Goal: Task Accomplishment & Management: Complete application form

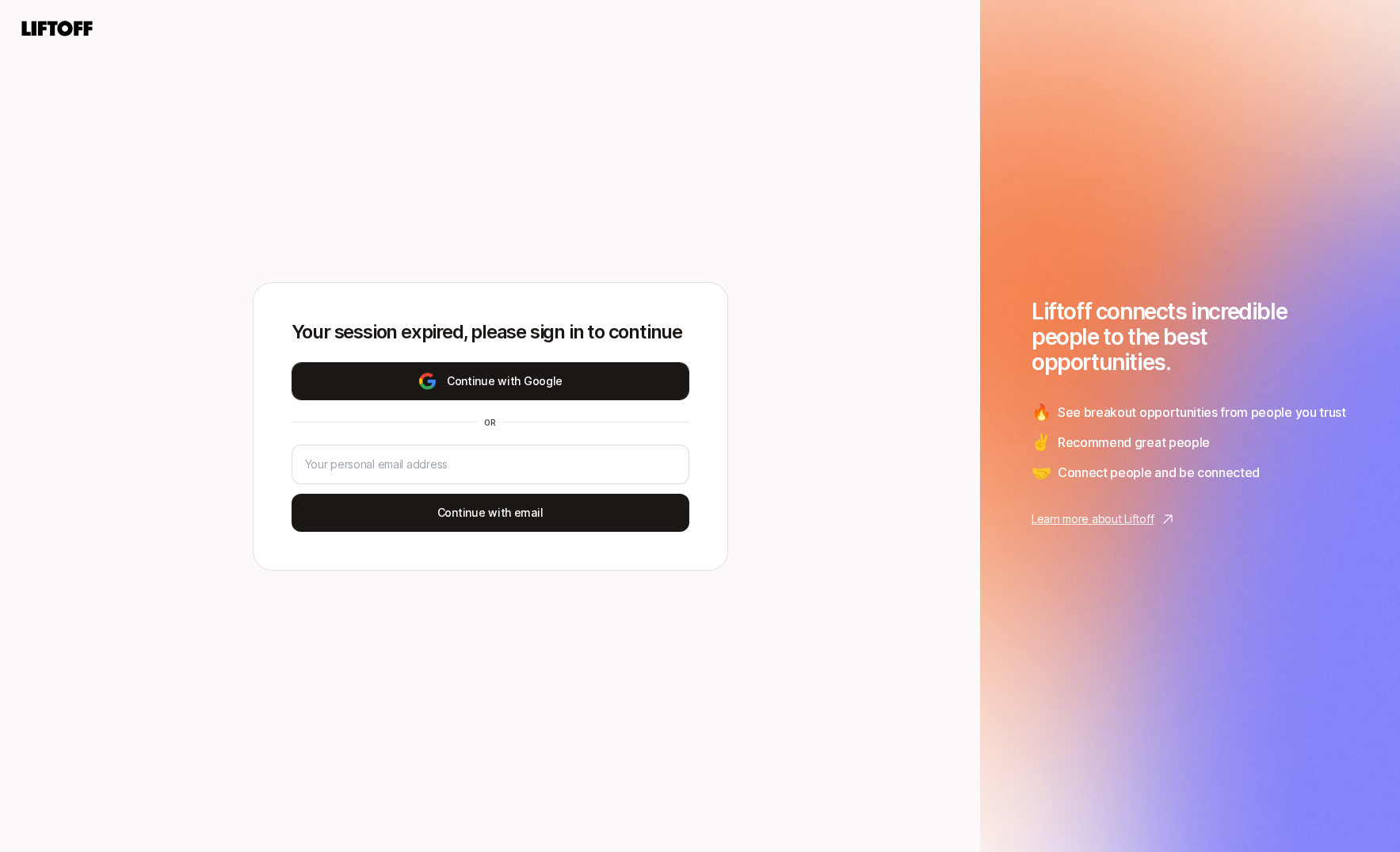
click at [598, 372] on button "Continue with Google" at bounding box center [490, 381] width 398 height 38
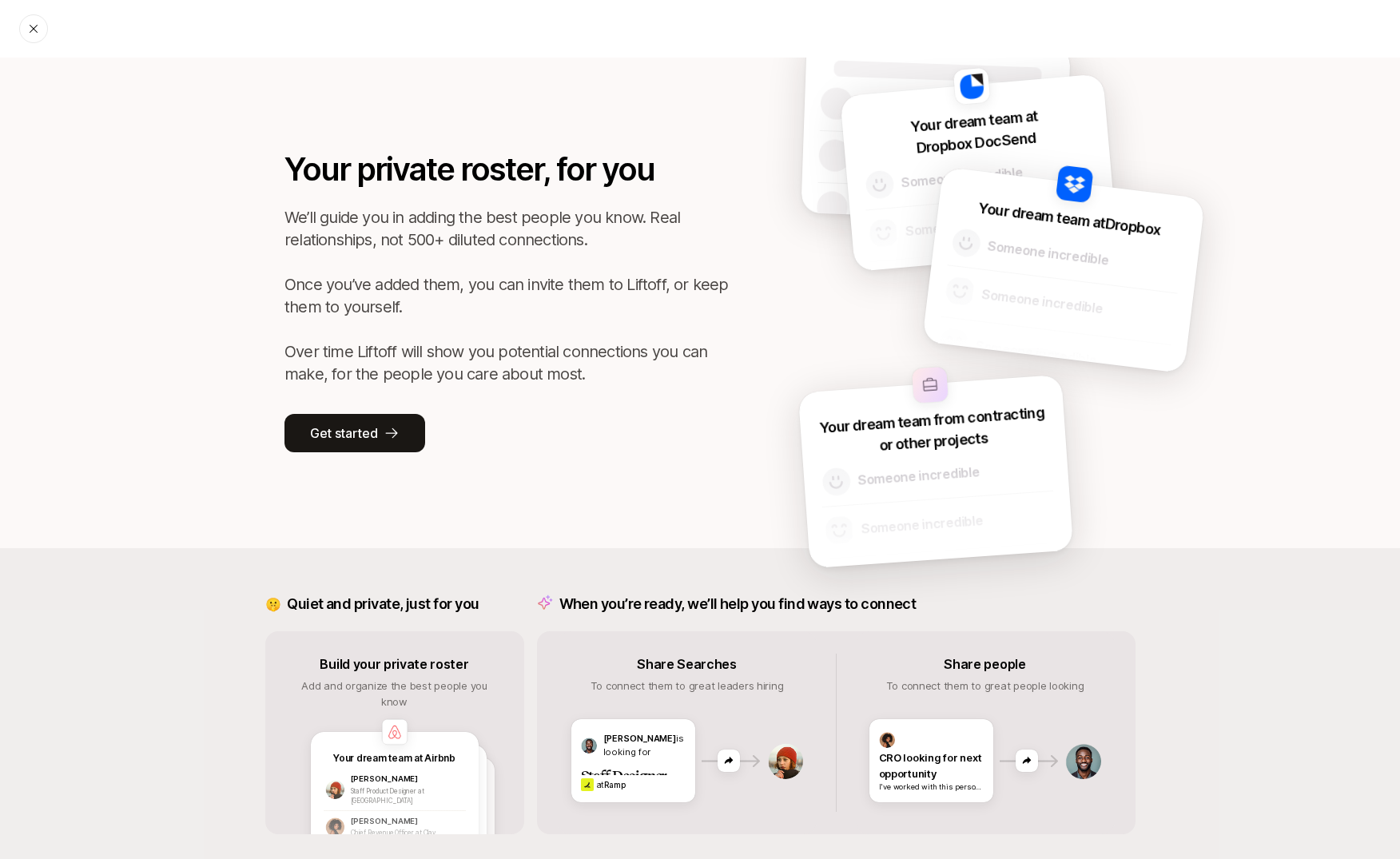
click at [368, 297] on p "We’ll guide you in adding the best people you know. Real relationships, not 500…" at bounding box center [507, 296] width 448 height 179
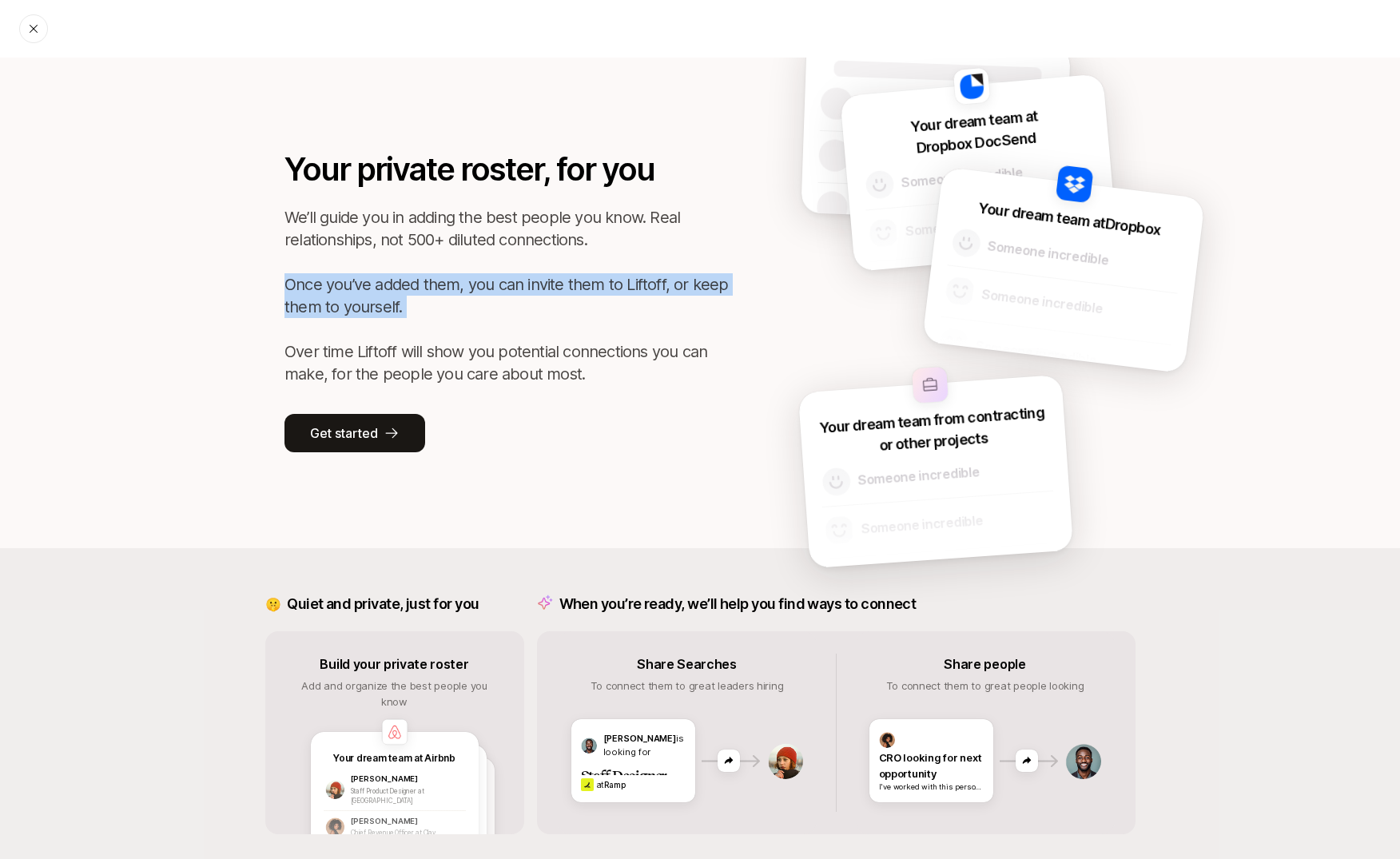
click at [368, 297] on p "We’ll guide you in adding the best people you know. Real relationships, not 500…" at bounding box center [507, 296] width 448 height 179
click at [363, 292] on p "We’ll guide you in adding the best people you know. Real relationships, not 500…" at bounding box center [507, 296] width 448 height 179
drag, startPoint x: 275, startPoint y: 283, endPoint x: 414, endPoint y: 312, distance: 142.0
click at [414, 312] on div "Your private roster, for you We’ll guide you in adding the best people you know…" at bounding box center [699, 303] width 1038 height 491
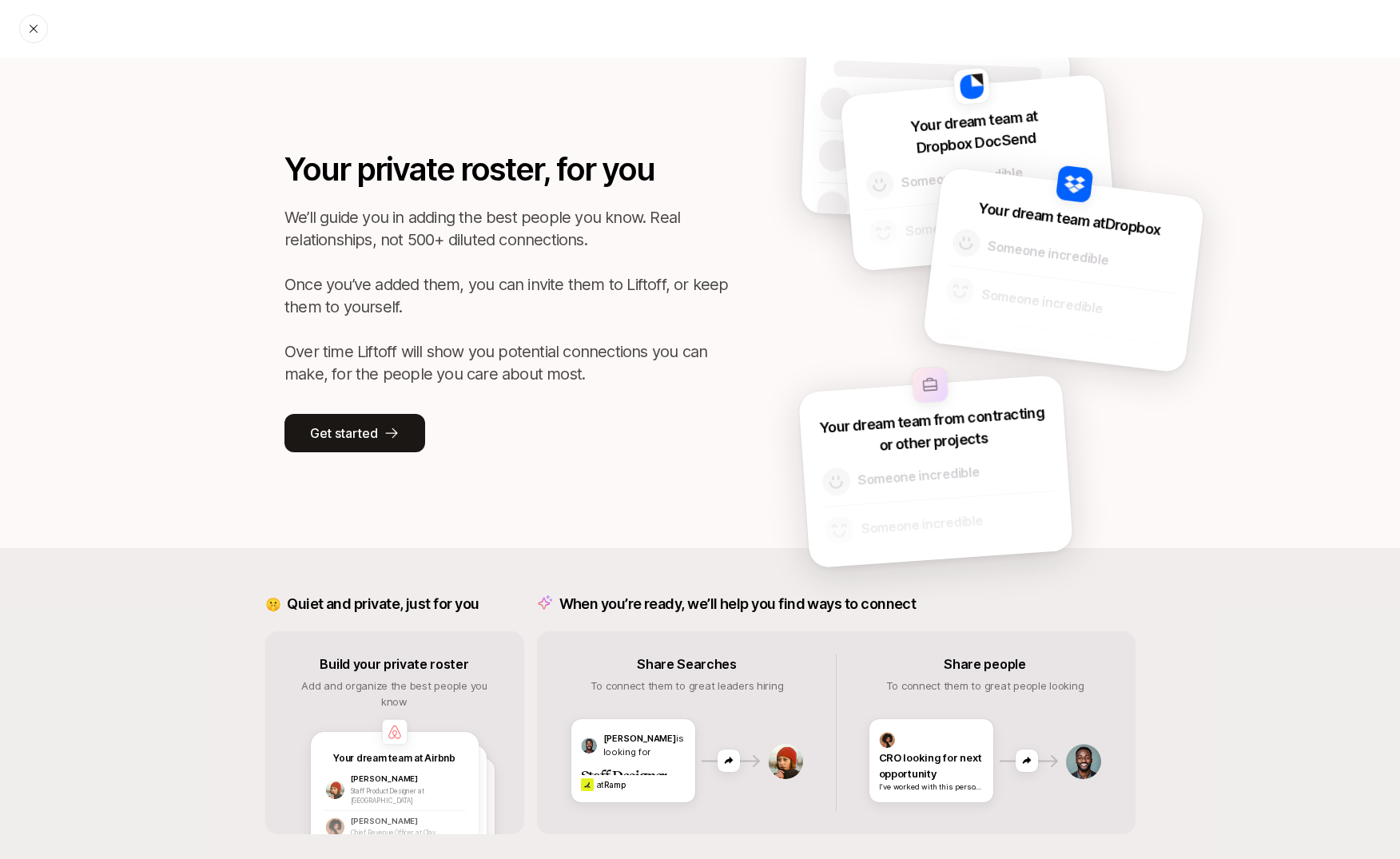
drag, startPoint x: 414, startPoint y: 312, endPoint x: 206, endPoint y: 352, distance: 211.8
click at [405, 312] on p "We’ll guide you in adding the best people you know. Real relationships, not 500…" at bounding box center [507, 296] width 448 height 179
click at [376, 366] on p "We’ll guide you in adding the best people you know. Real relationships, not 500…" at bounding box center [507, 296] width 448 height 179
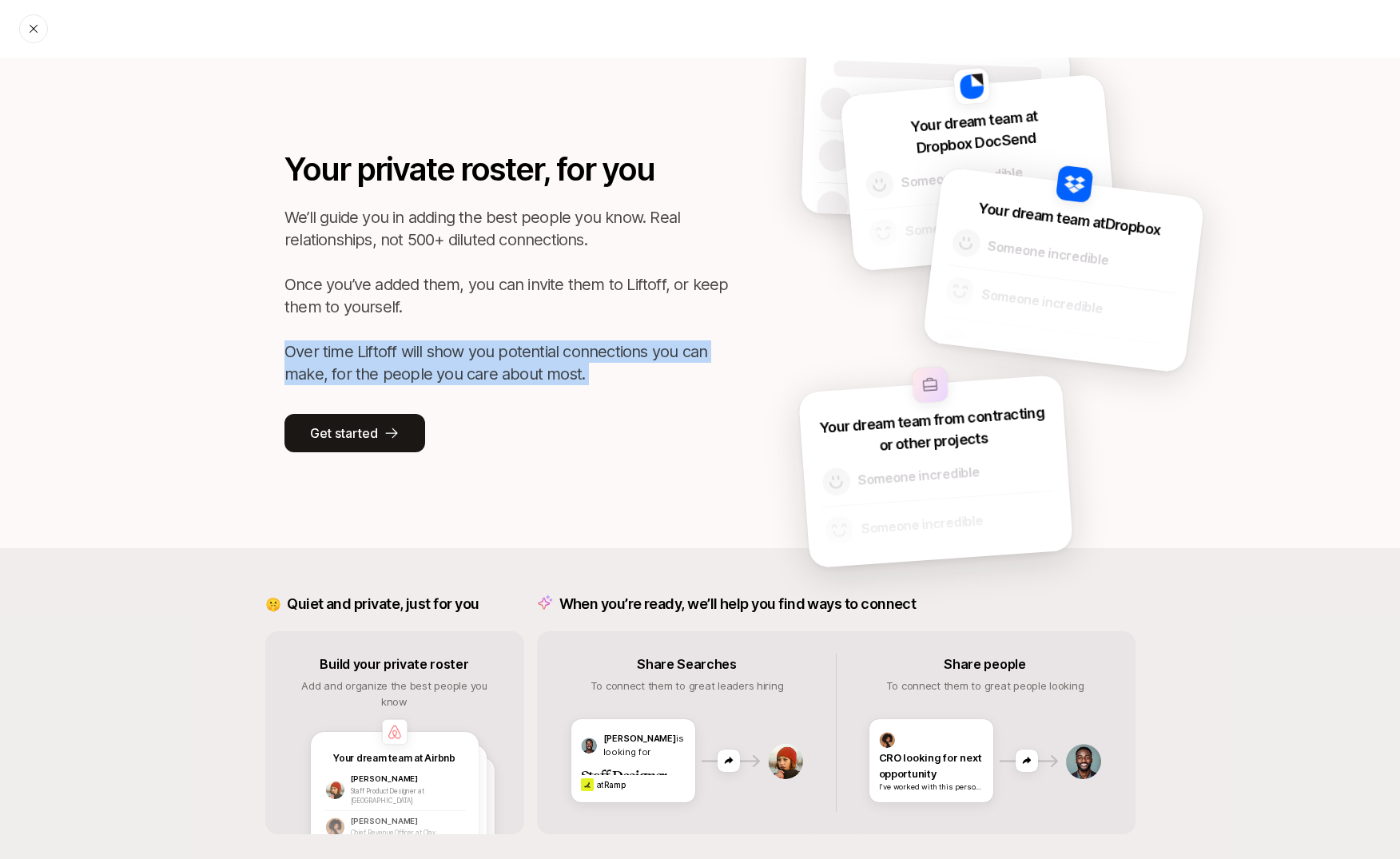
click at [376, 366] on p "We’ll guide you in adding the best people you know. Real relationships, not 500…" at bounding box center [507, 296] width 448 height 179
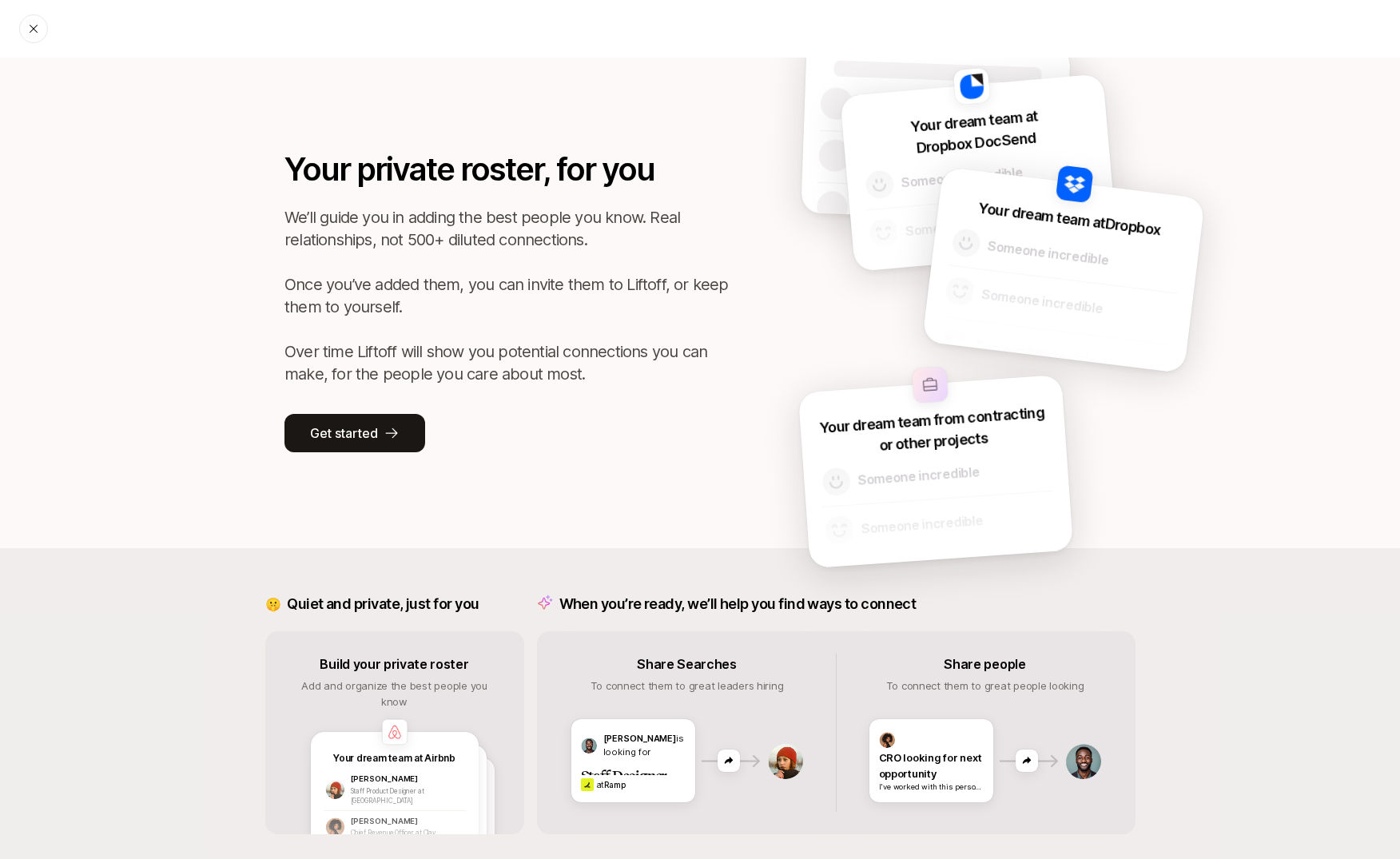
click at [189, 204] on div "Your private roster, for you We’ll guide you in adding the best people you know…" at bounding box center [699, 303] width 1038 height 491
click at [370, 374] on p "We’ll guide you in adding the best people you know. Real relationships, not 500…" at bounding box center [507, 296] width 448 height 179
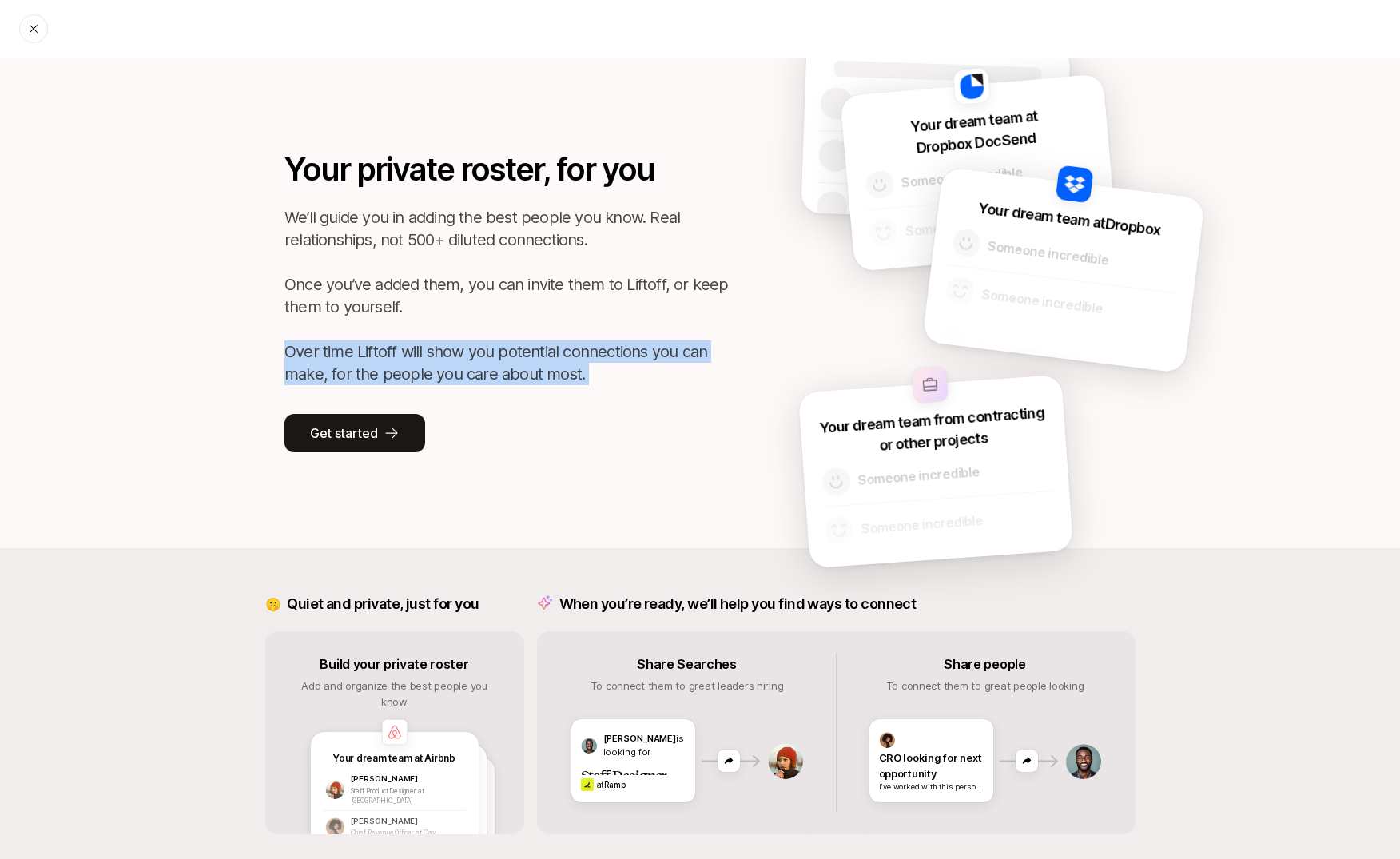
click at [370, 374] on p "We’ll guide you in adding the best people you know. Real relationships, not 500…" at bounding box center [507, 296] width 448 height 179
copy p "Over time Liftoff will show you potential connections you can make, for the peo…"
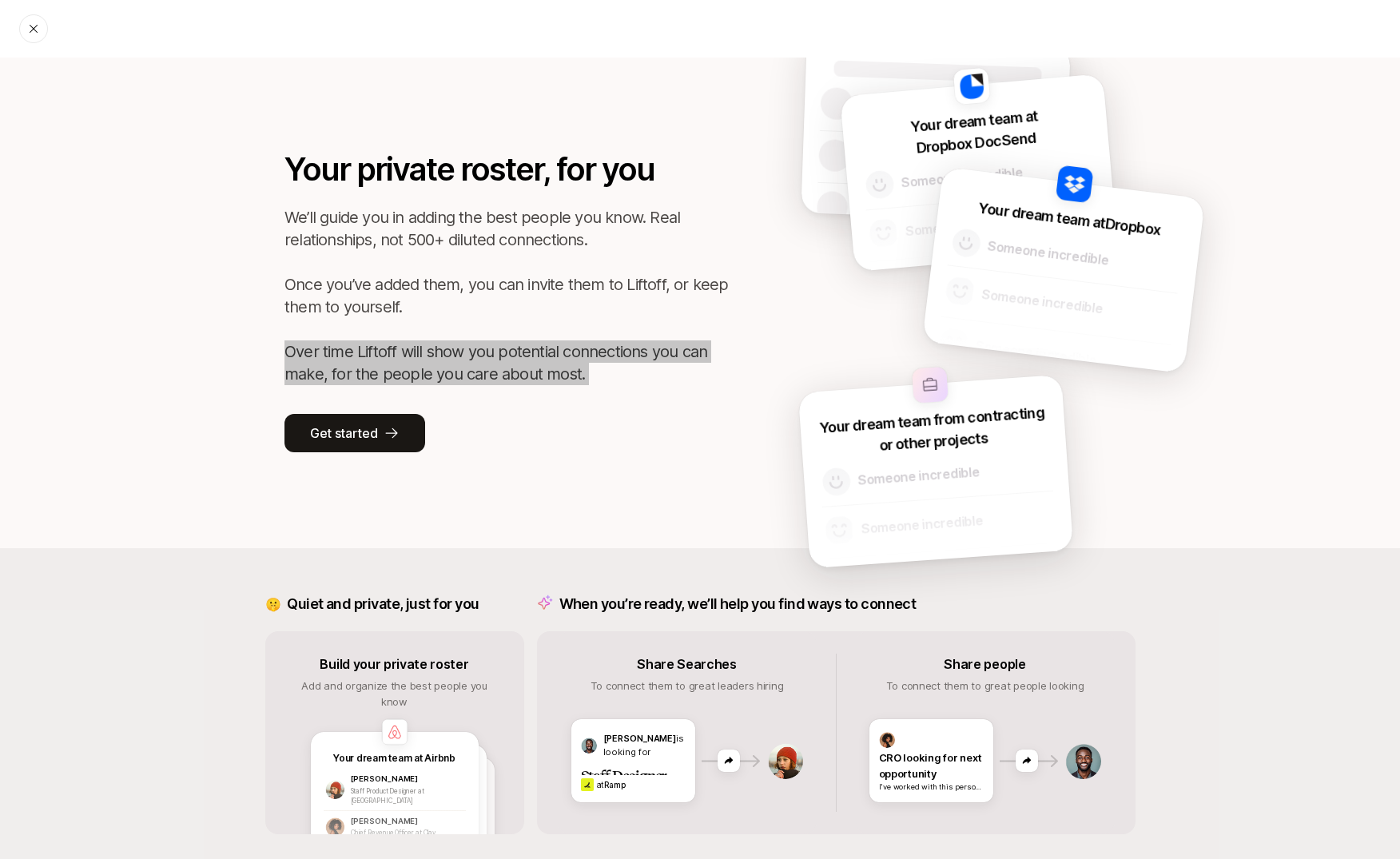
scroll to position [39, 0]
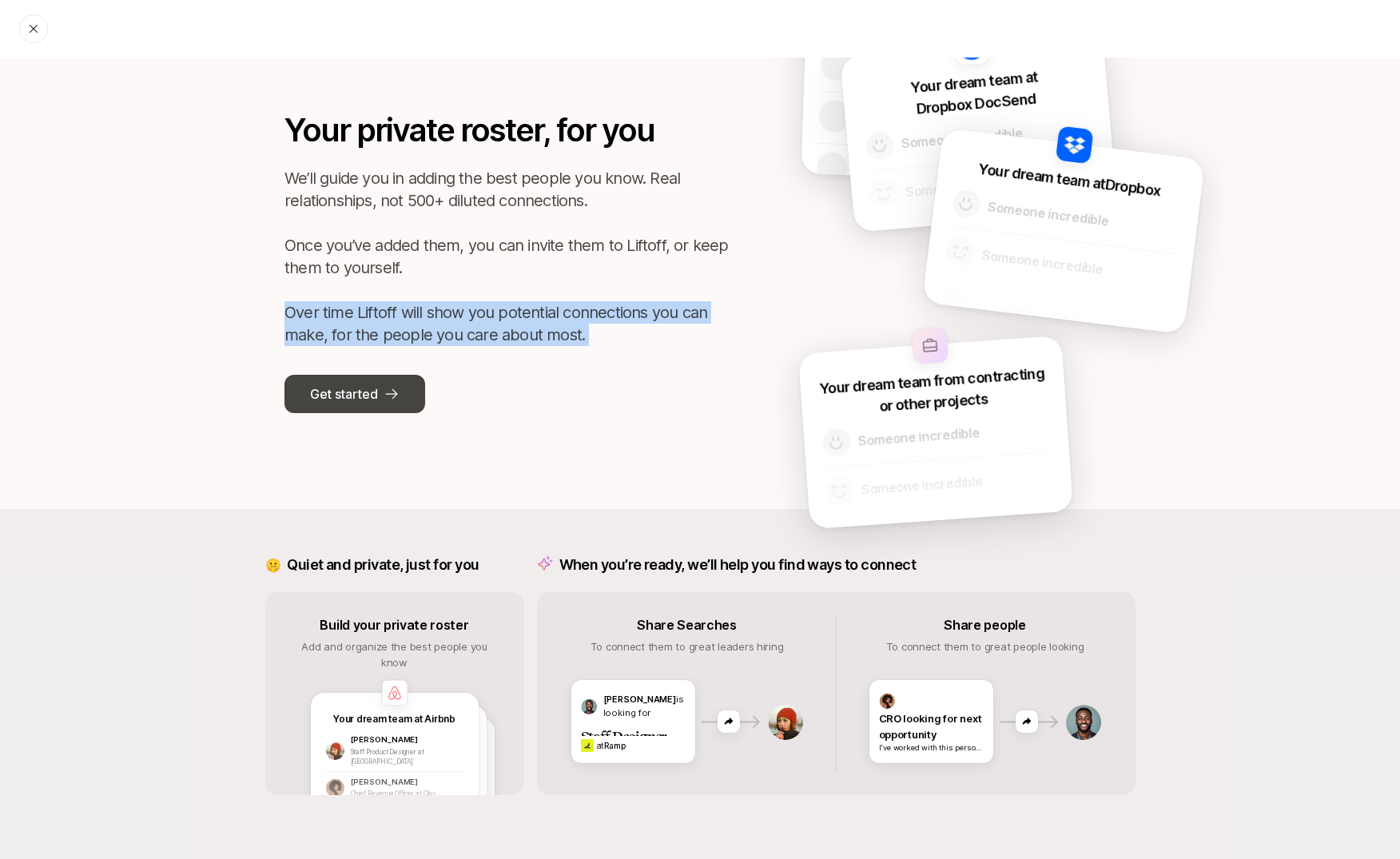
click at [351, 398] on p "Get started" at bounding box center [343, 394] width 67 height 21
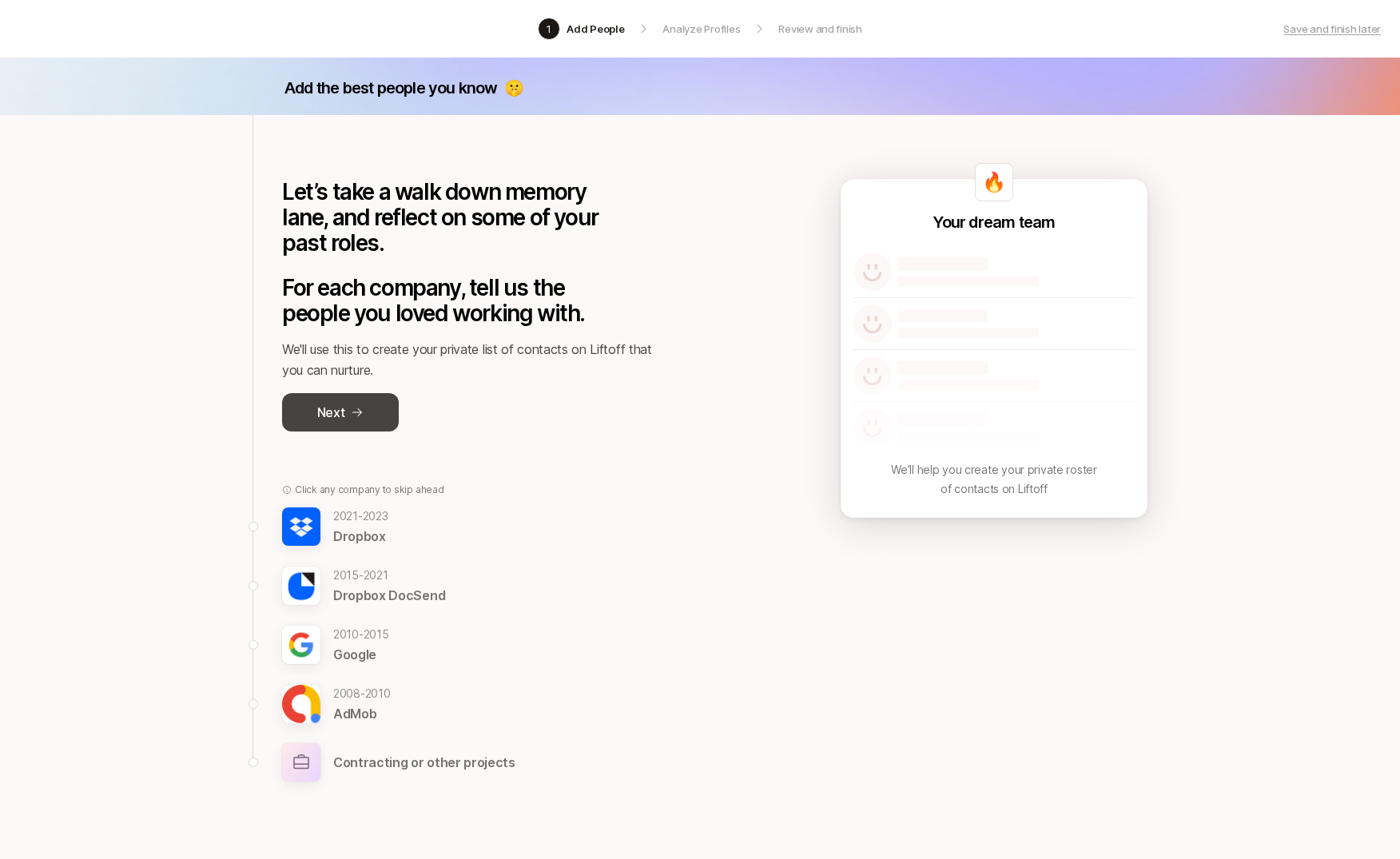
click at [362, 421] on button "Next" at bounding box center [340, 412] width 117 height 38
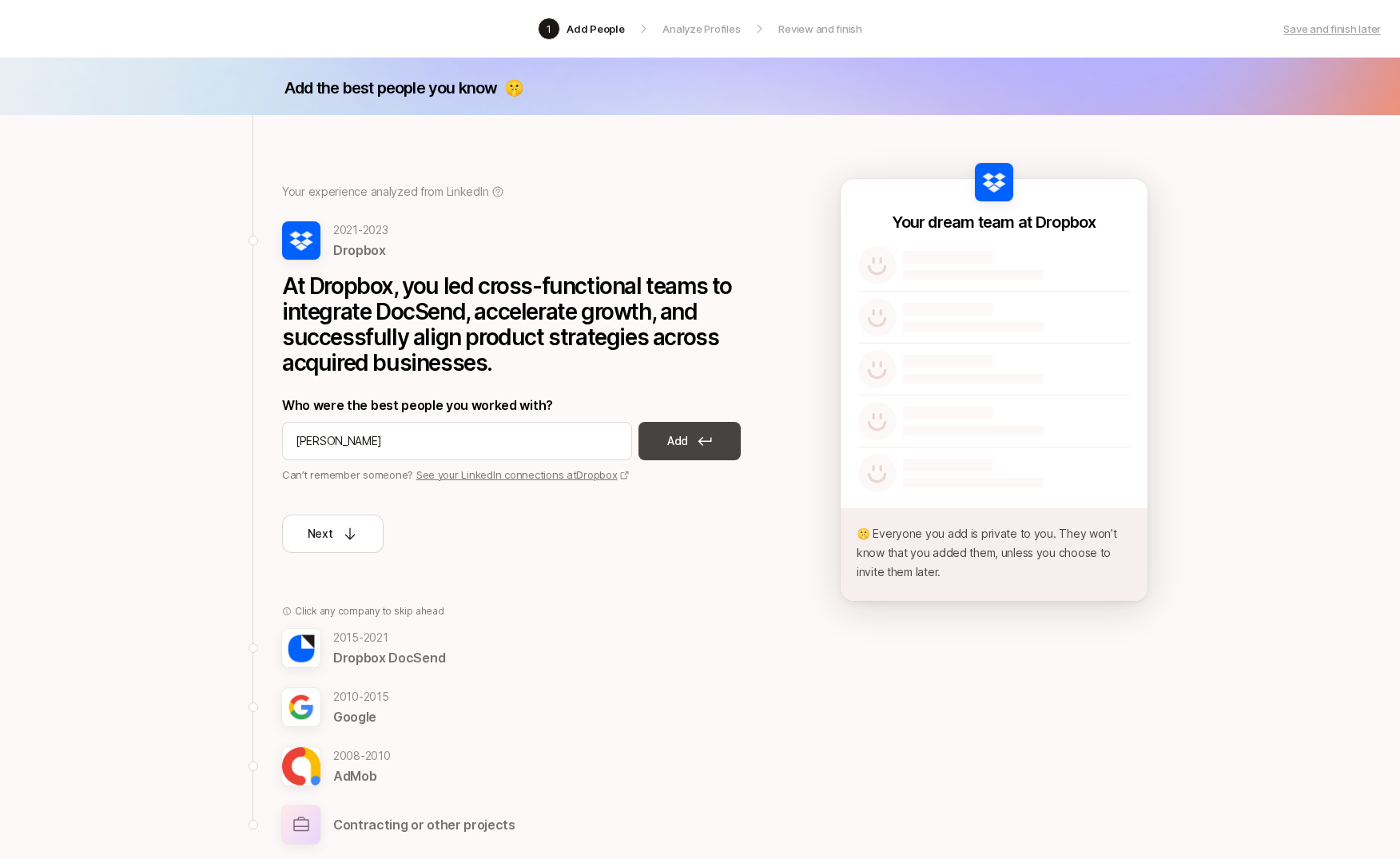
type input "[PERSON_NAME]"
click at [703, 444] on icon at bounding box center [705, 441] width 15 height 10
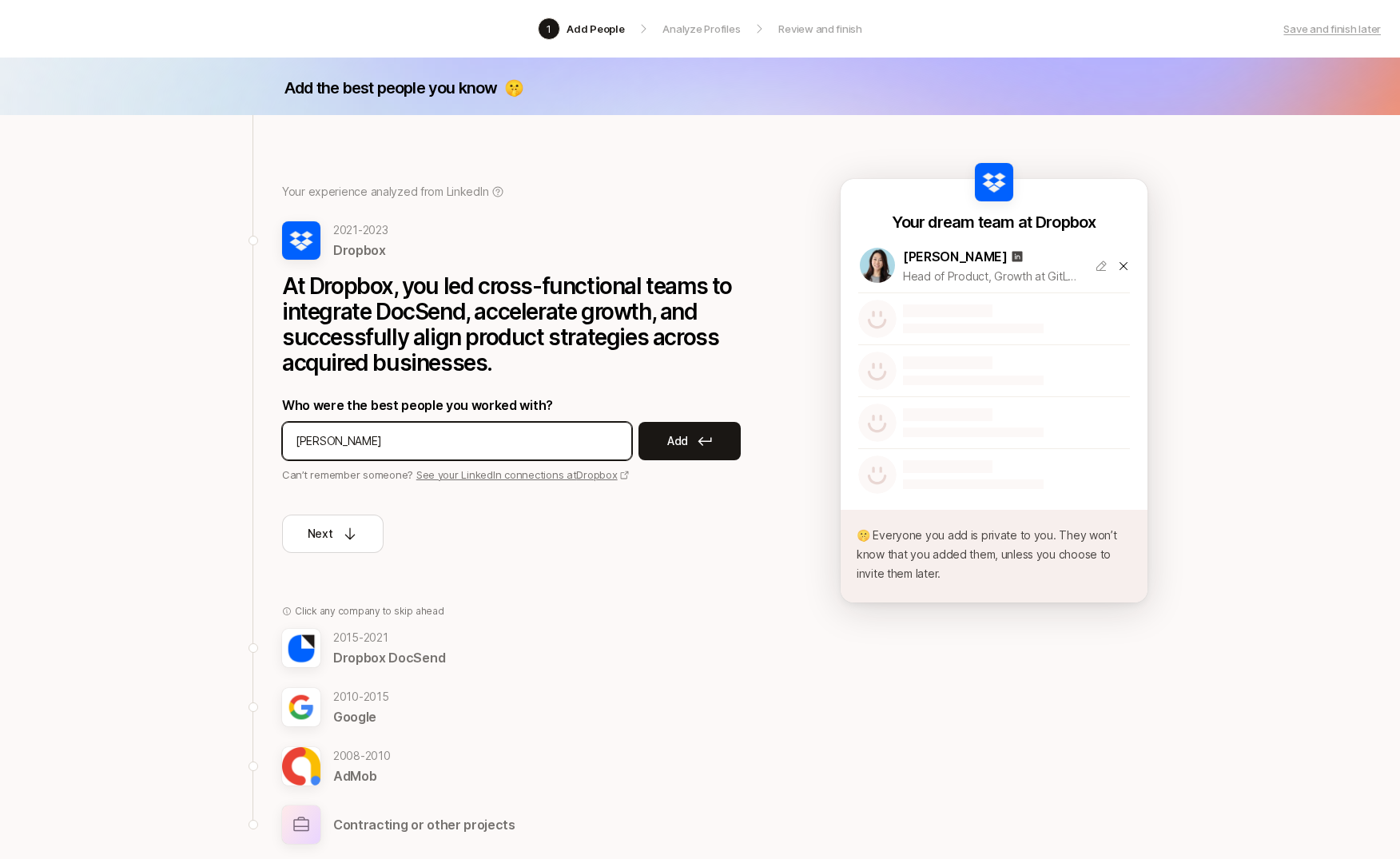
type input "[PERSON_NAME]"
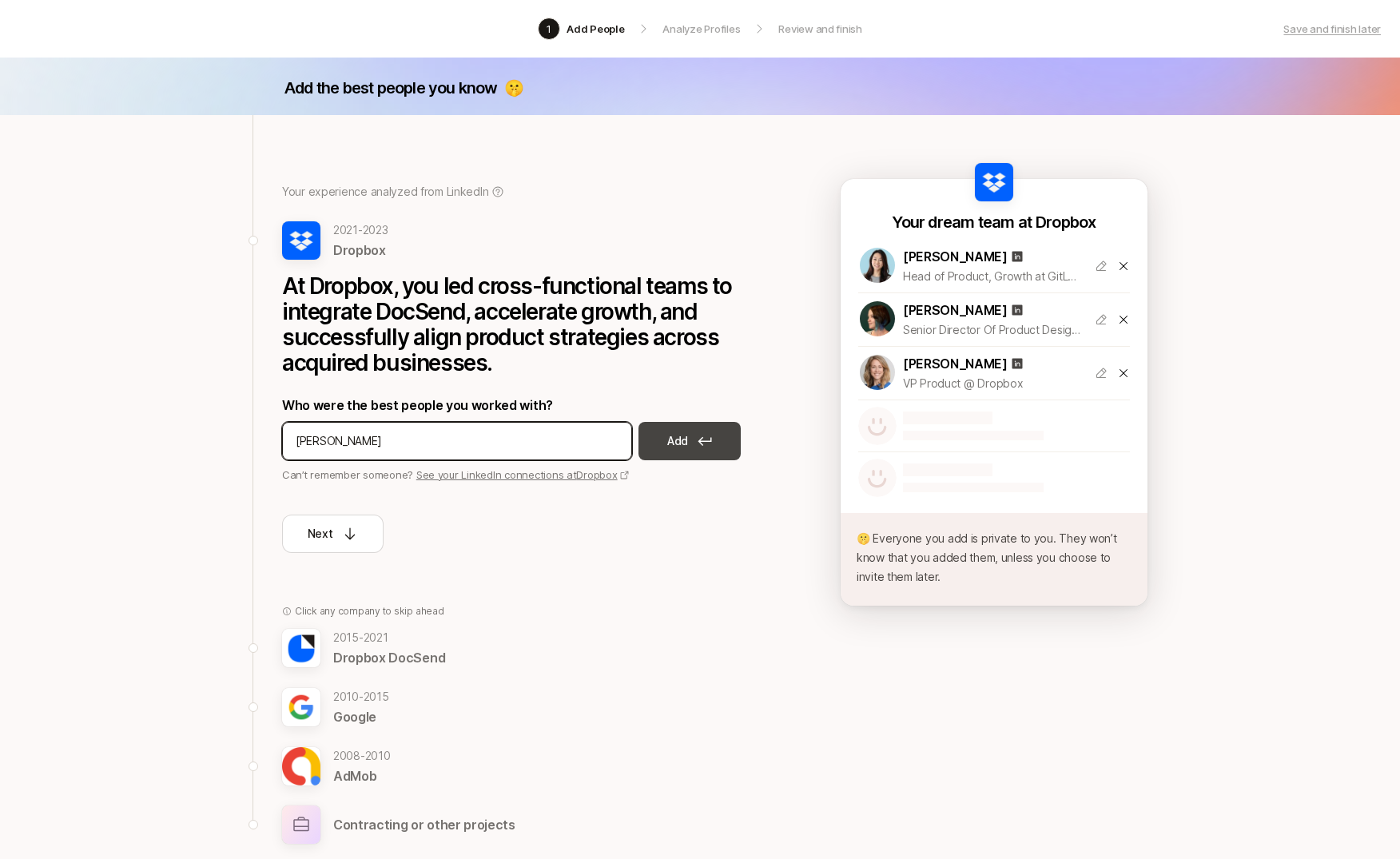
type input "[PERSON_NAME]"
click at [703, 446] on button "Add" at bounding box center [689, 440] width 102 height 38
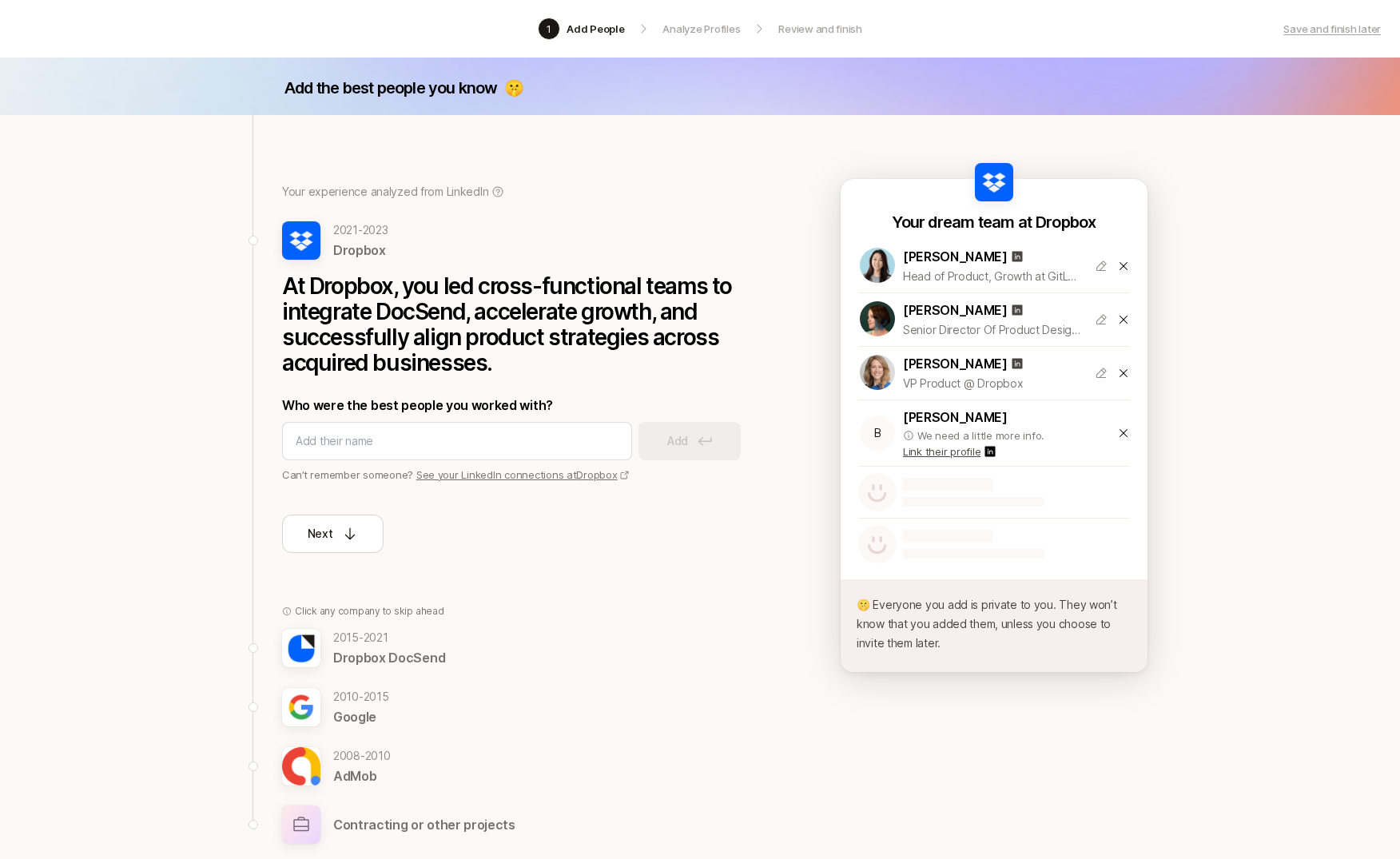
click at [736, 584] on div "Your experience analyzed from LinkedIn [DATE] - [DATE] Dropbox At Dropbox, you …" at bounding box center [513, 495] width 522 height 761
click at [339, 443] on input at bounding box center [456, 441] width 323 height 19
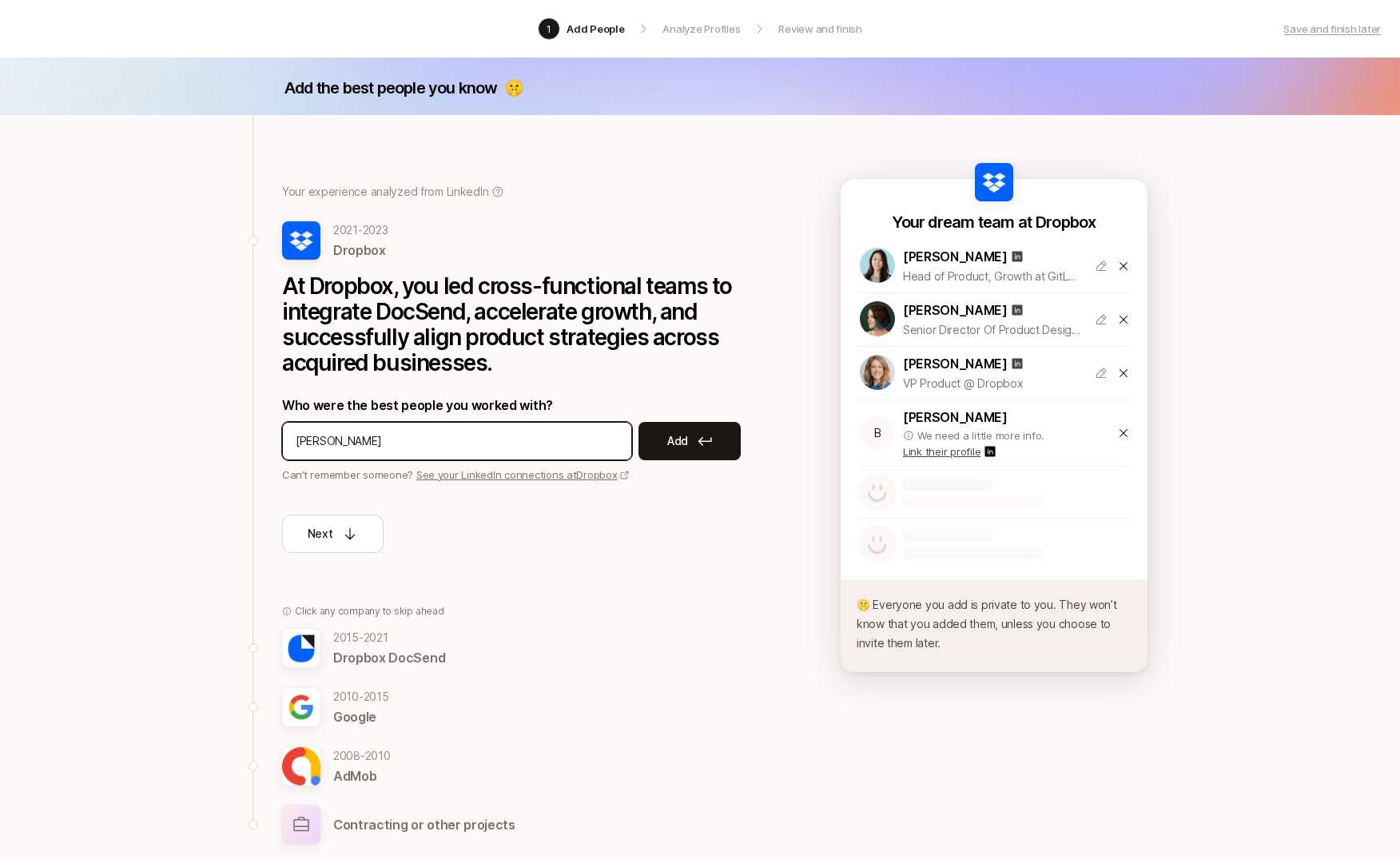
type input "[PERSON_NAME]"
click at [719, 467] on p "Can’t remember someone? See your LinkedIn connections at Dropbox" at bounding box center [521, 475] width 479 height 16
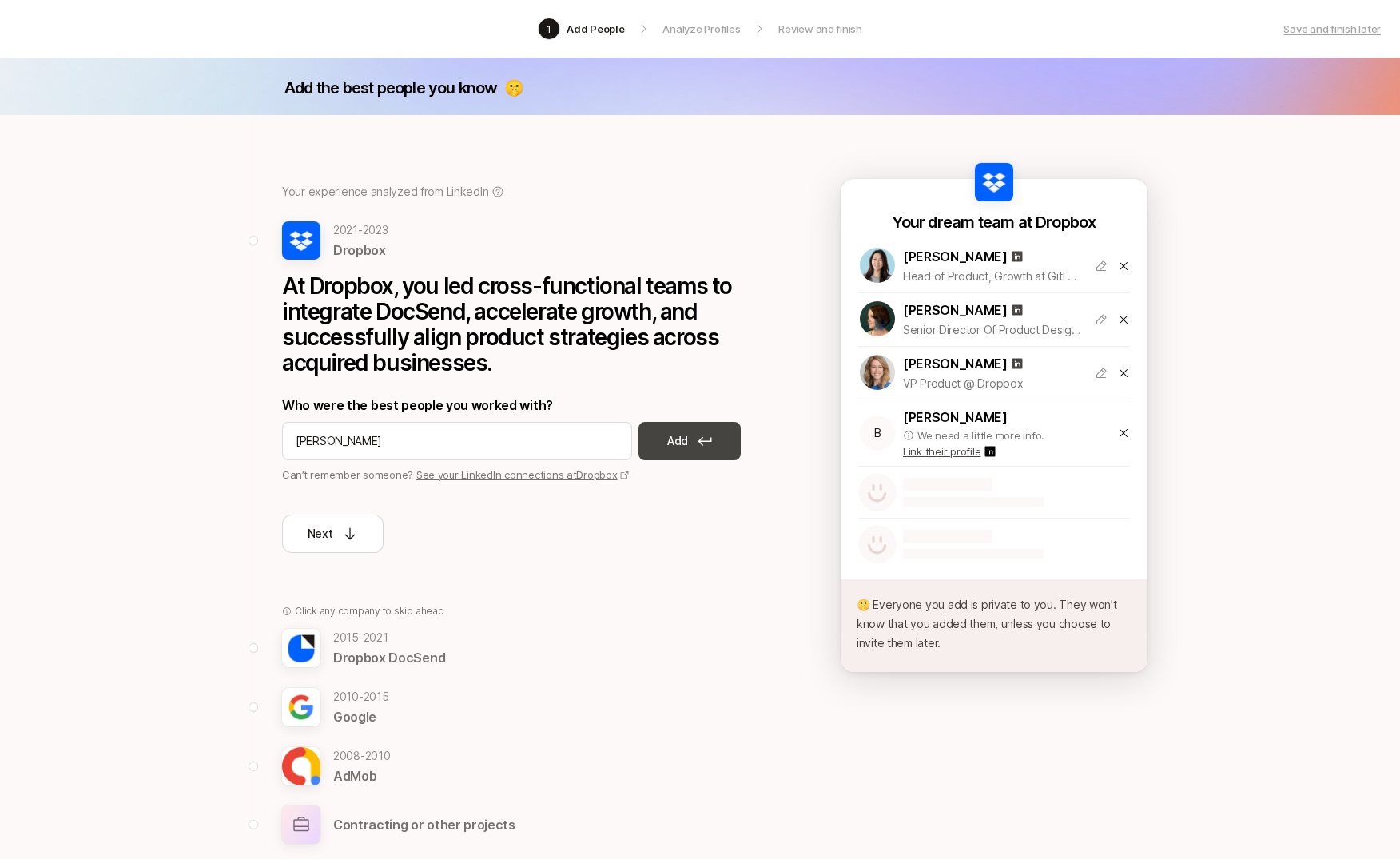
click at [701, 442] on icon at bounding box center [705, 441] width 15 height 10
drag, startPoint x: 1142, startPoint y: 432, endPoint x: 1130, endPoint y: 434, distance: 12.2
click at [1136, 432] on div "Your dream team at Dropbox [PERSON_NAME] Head of Product, Growth at GitLab | Ea…" at bounding box center [994, 390] width 307 height 359
click at [1123, 434] on icon at bounding box center [1123, 433] width 13 height 13
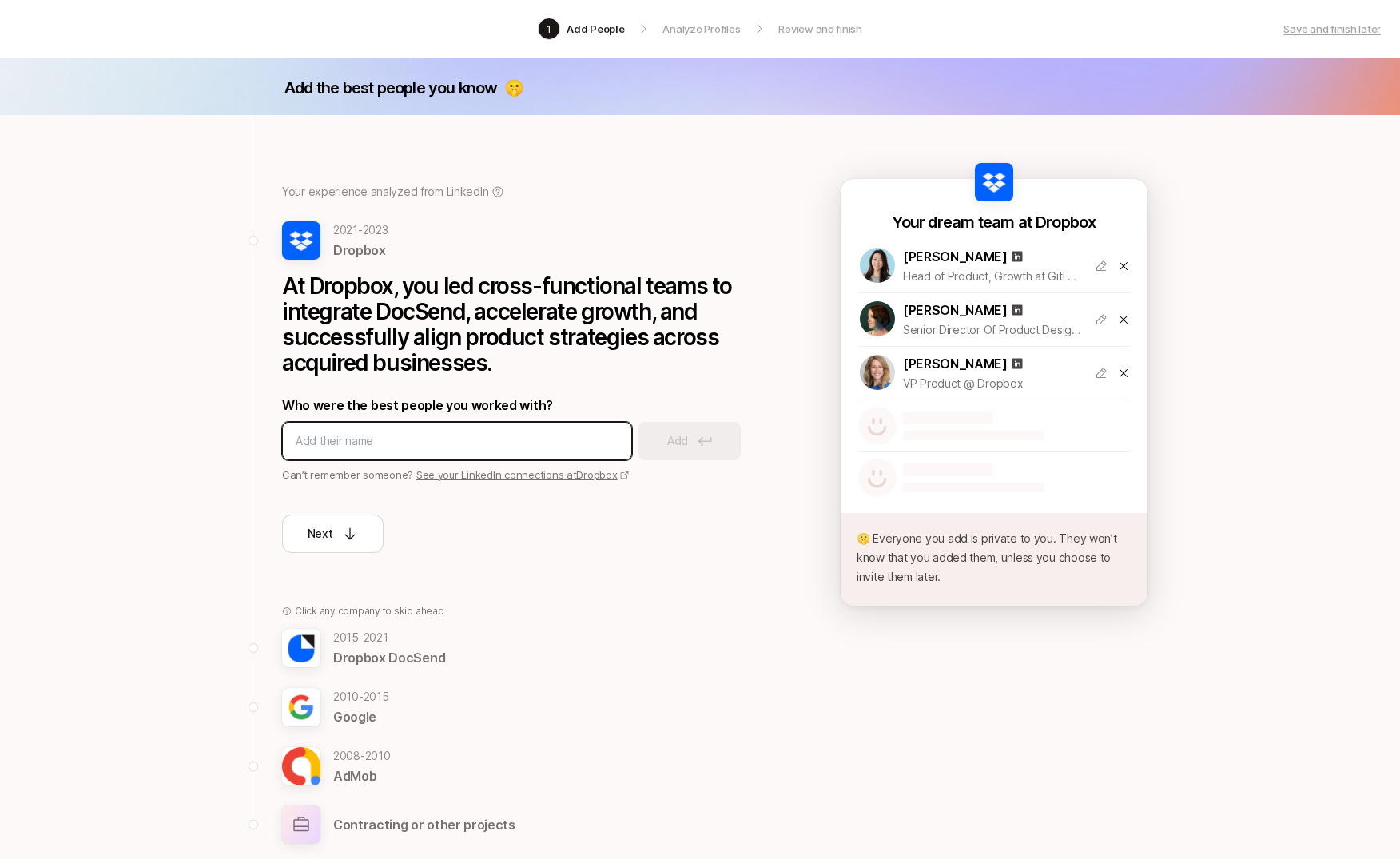
click at [409, 440] on input at bounding box center [456, 441] width 323 height 19
click at [372, 448] on input at bounding box center [456, 441] width 323 height 19
paste input "[PERSON_NAME]"
type input "[PERSON_NAME]"
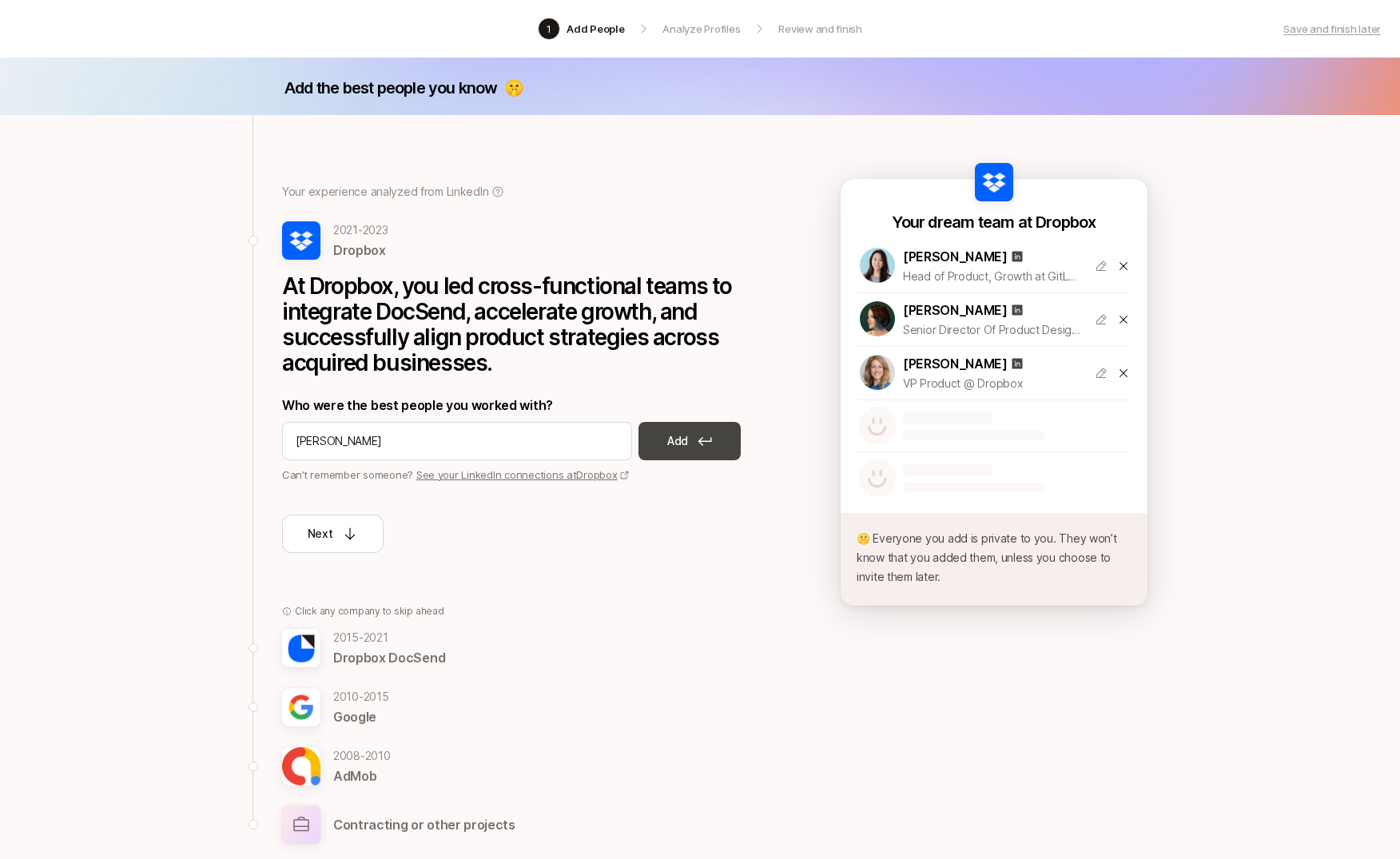
click at [658, 444] on button "Add" at bounding box center [689, 440] width 102 height 38
click at [132, 438] on div "Add the best people you know 🤫 Your experience analyzed from LinkedIn [DATE] - …" at bounding box center [700, 537] width 1400 height 959
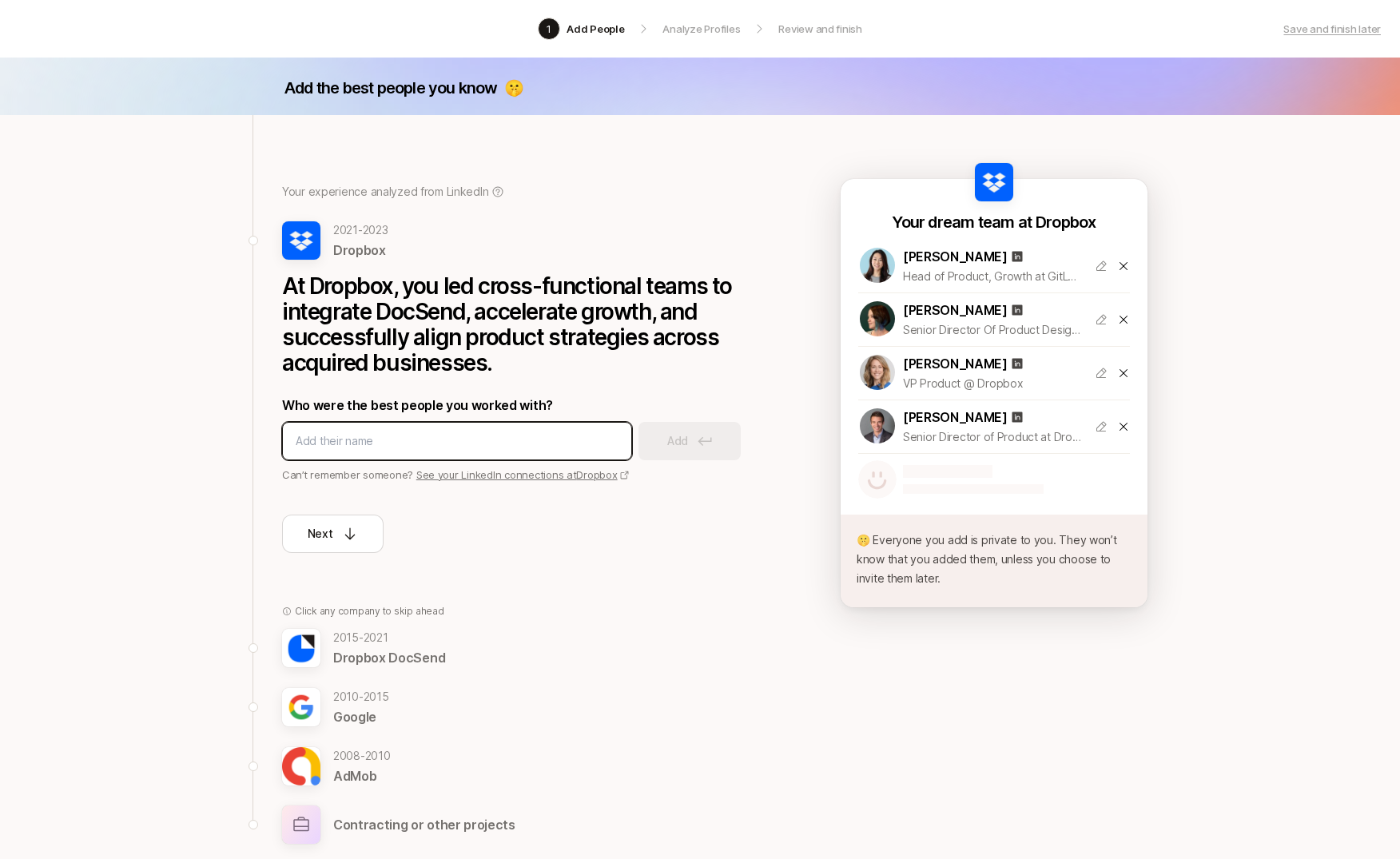
click at [312, 439] on input at bounding box center [456, 441] width 323 height 19
type input "ashwini"
click at [316, 446] on input "[PERSON_NAME]" at bounding box center [456, 441] width 323 height 19
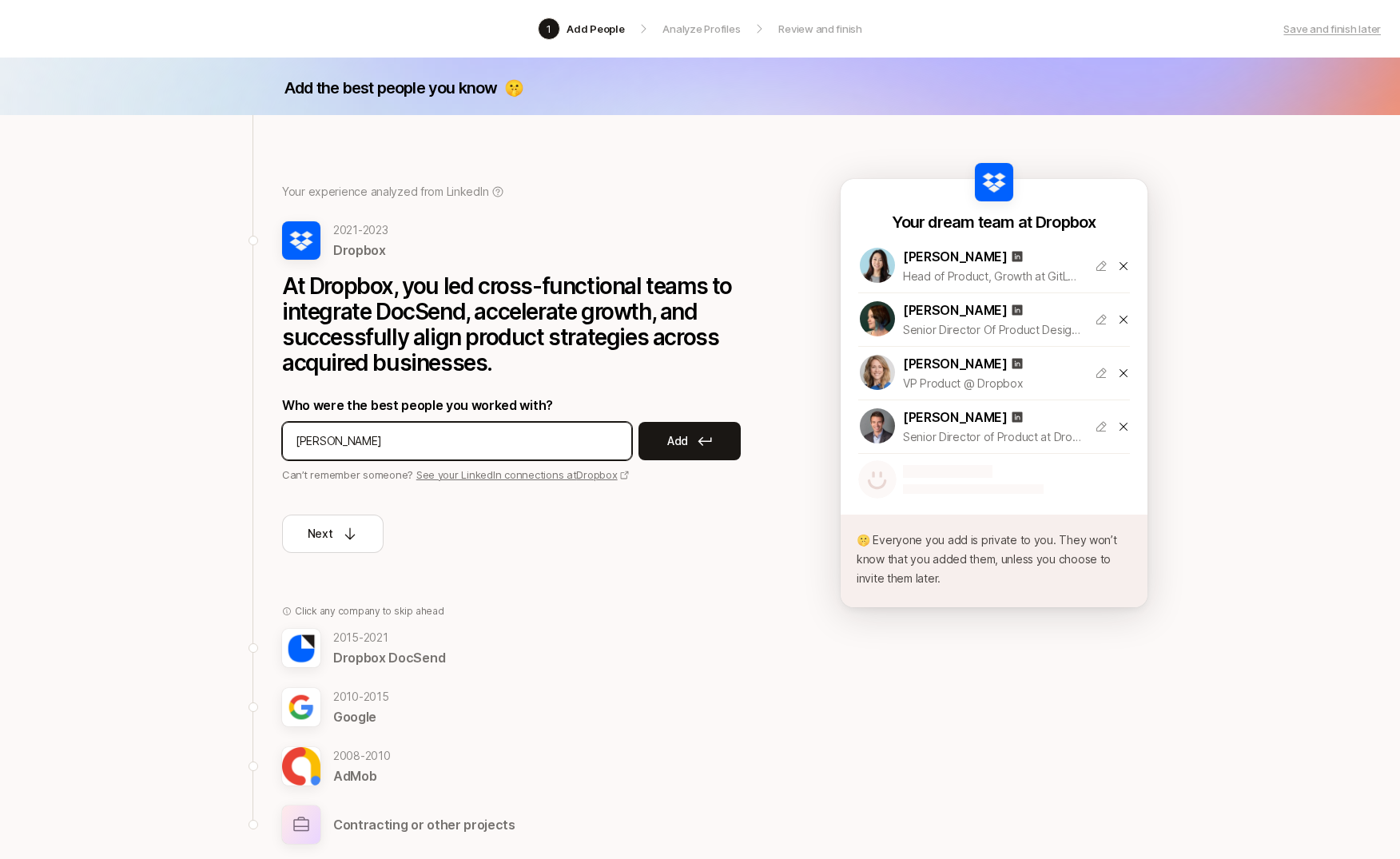
paste input "[PERSON_NAME] Gothaniya"
type input "[PERSON_NAME] Gothaniya"
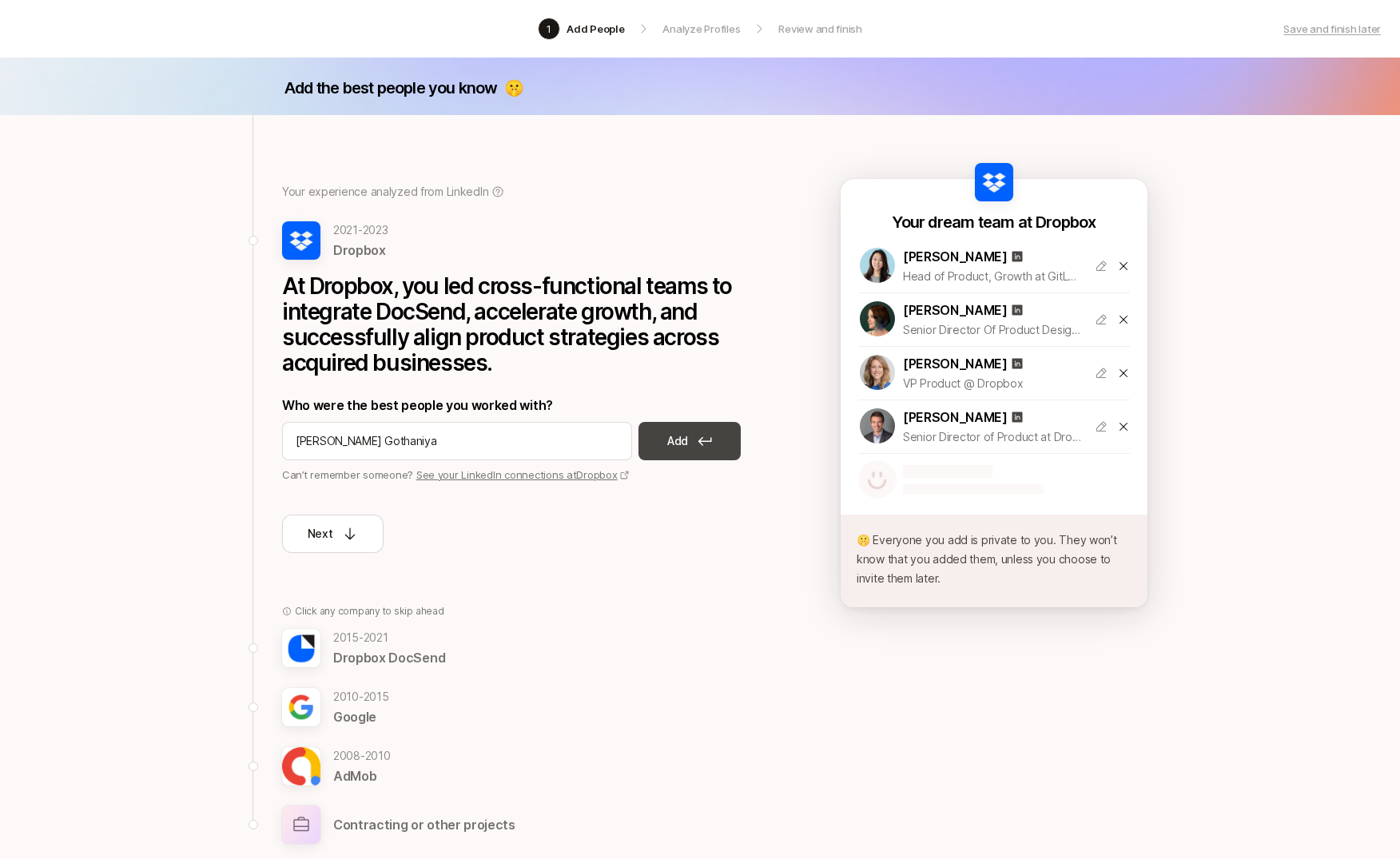
click at [686, 444] on p "Add" at bounding box center [677, 441] width 21 height 19
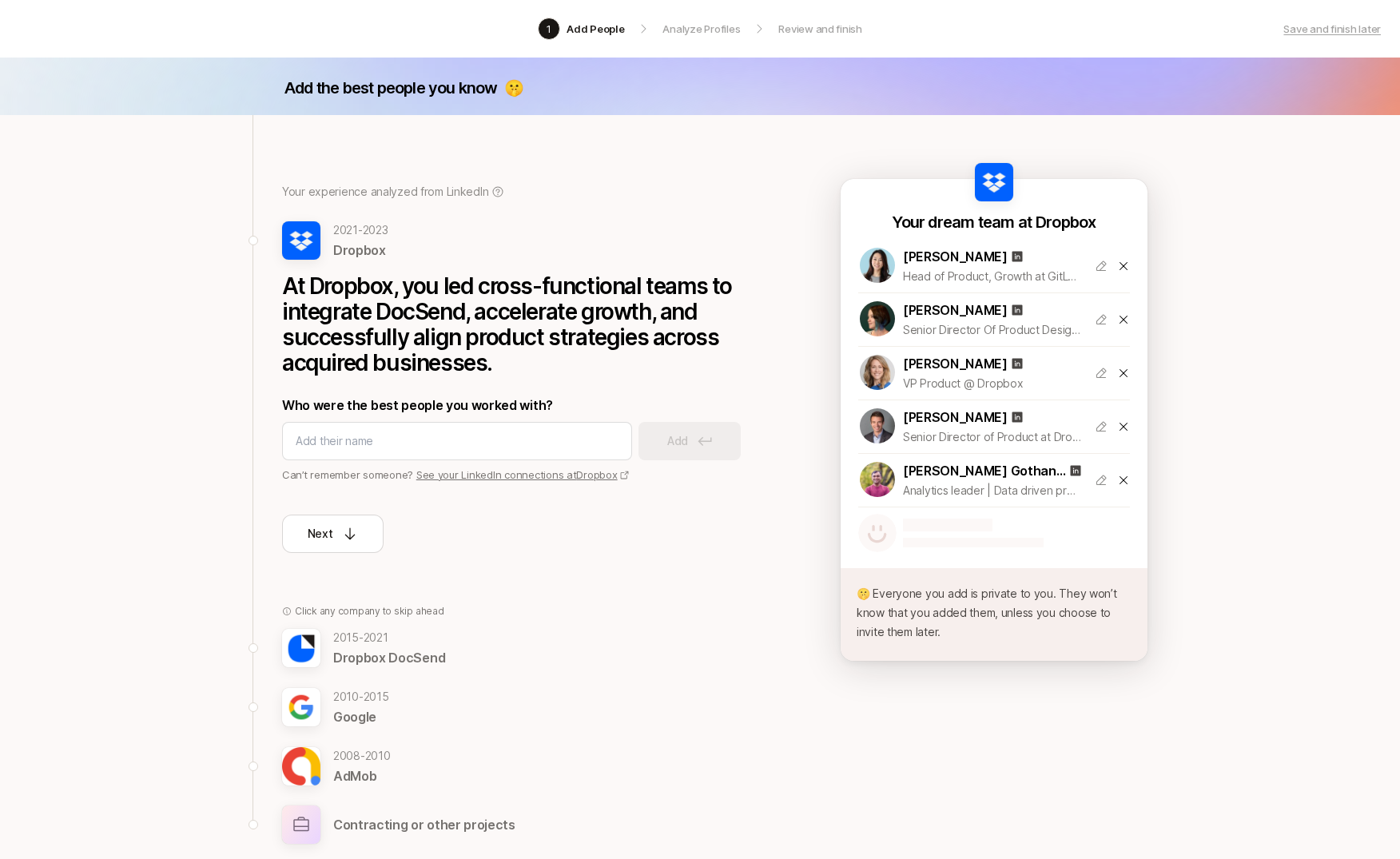
click at [179, 501] on div "Add the best people you know 🤫 Your experience analyzed from LinkedIn [DATE] - …" at bounding box center [700, 537] width 1400 height 959
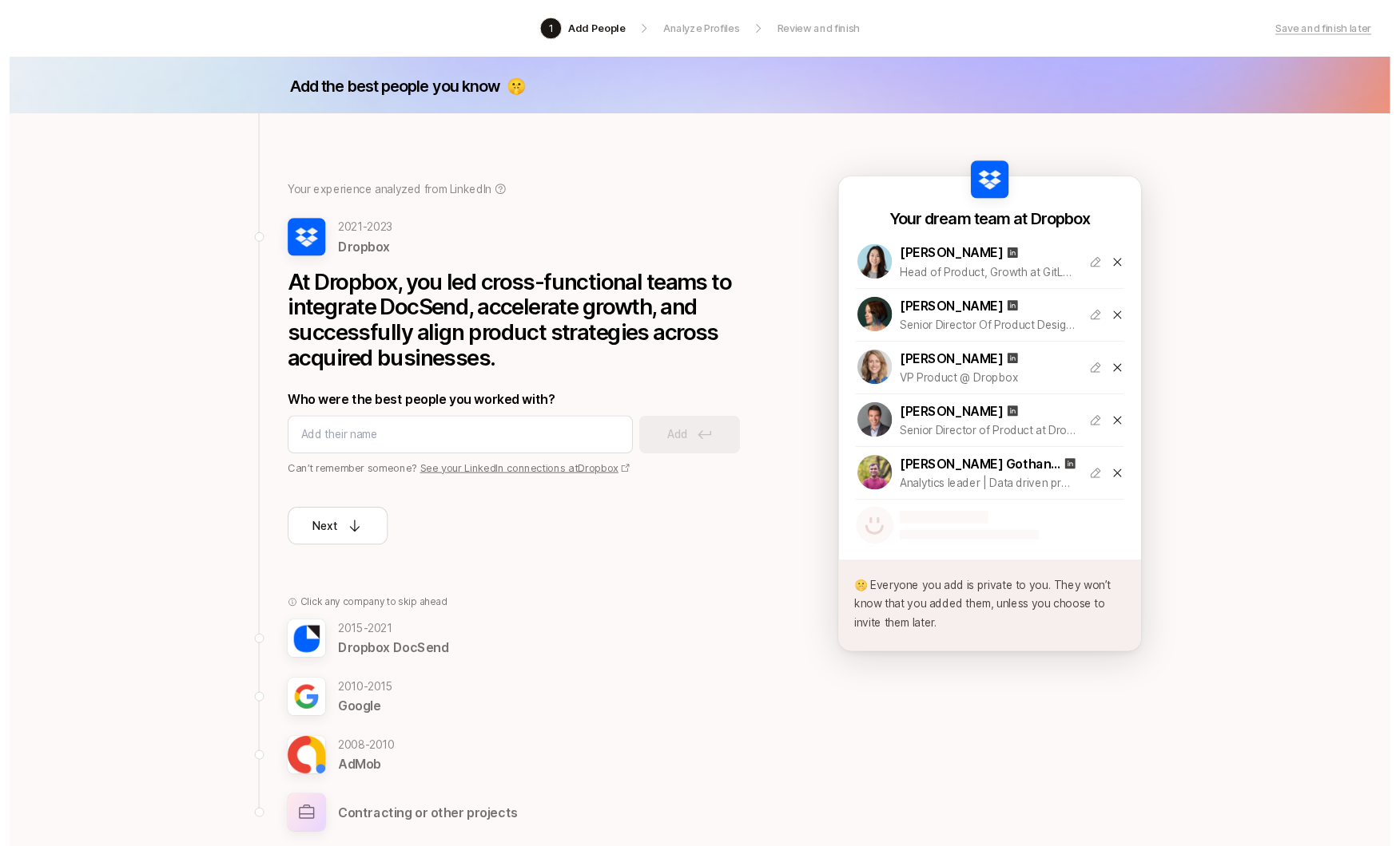
scroll to position [157, 0]
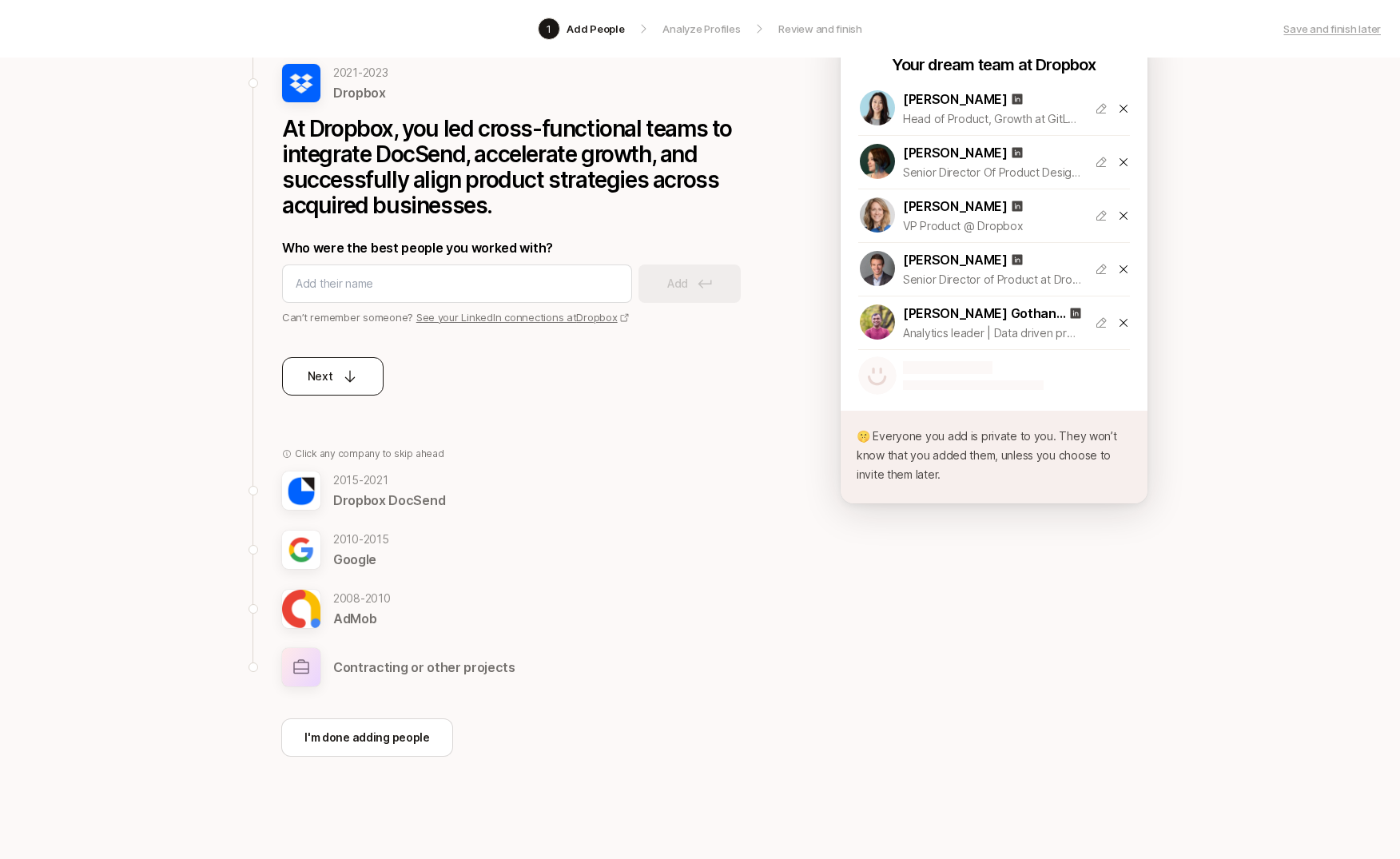
click at [358, 385] on button "Next" at bounding box center [332, 376] width 101 height 38
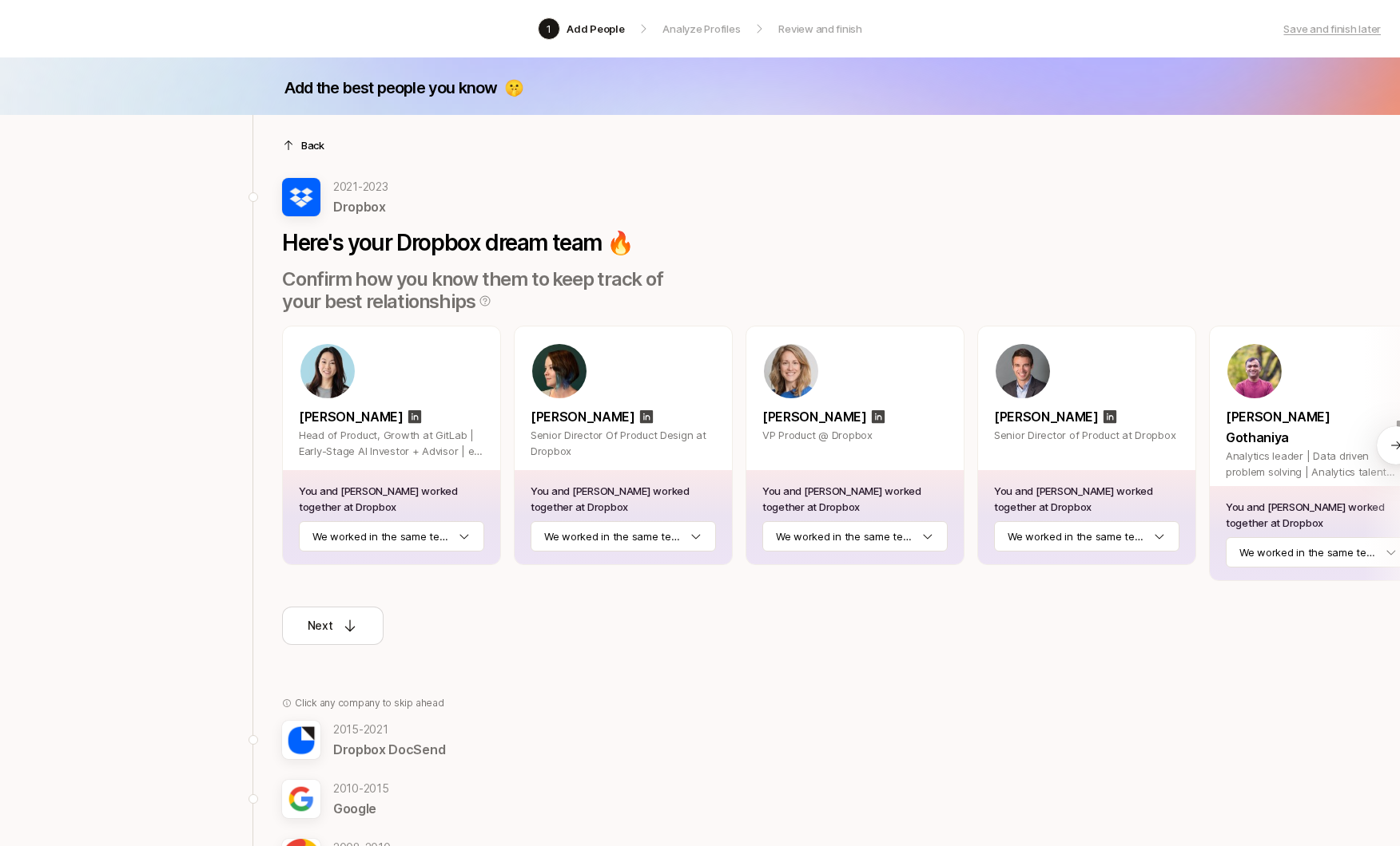
scroll to position [0, 40]
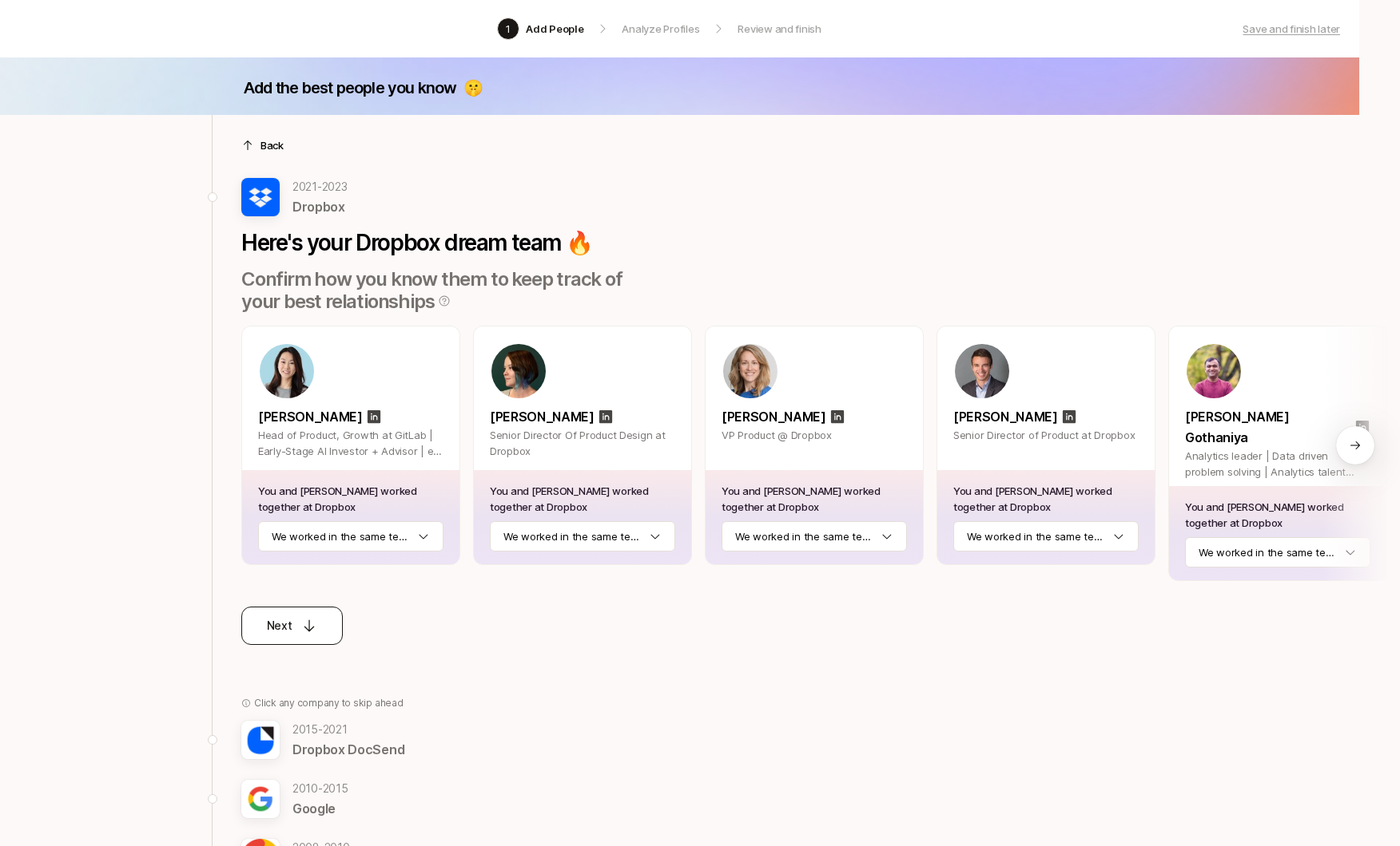
click at [305, 618] on icon at bounding box center [309, 626] width 16 height 16
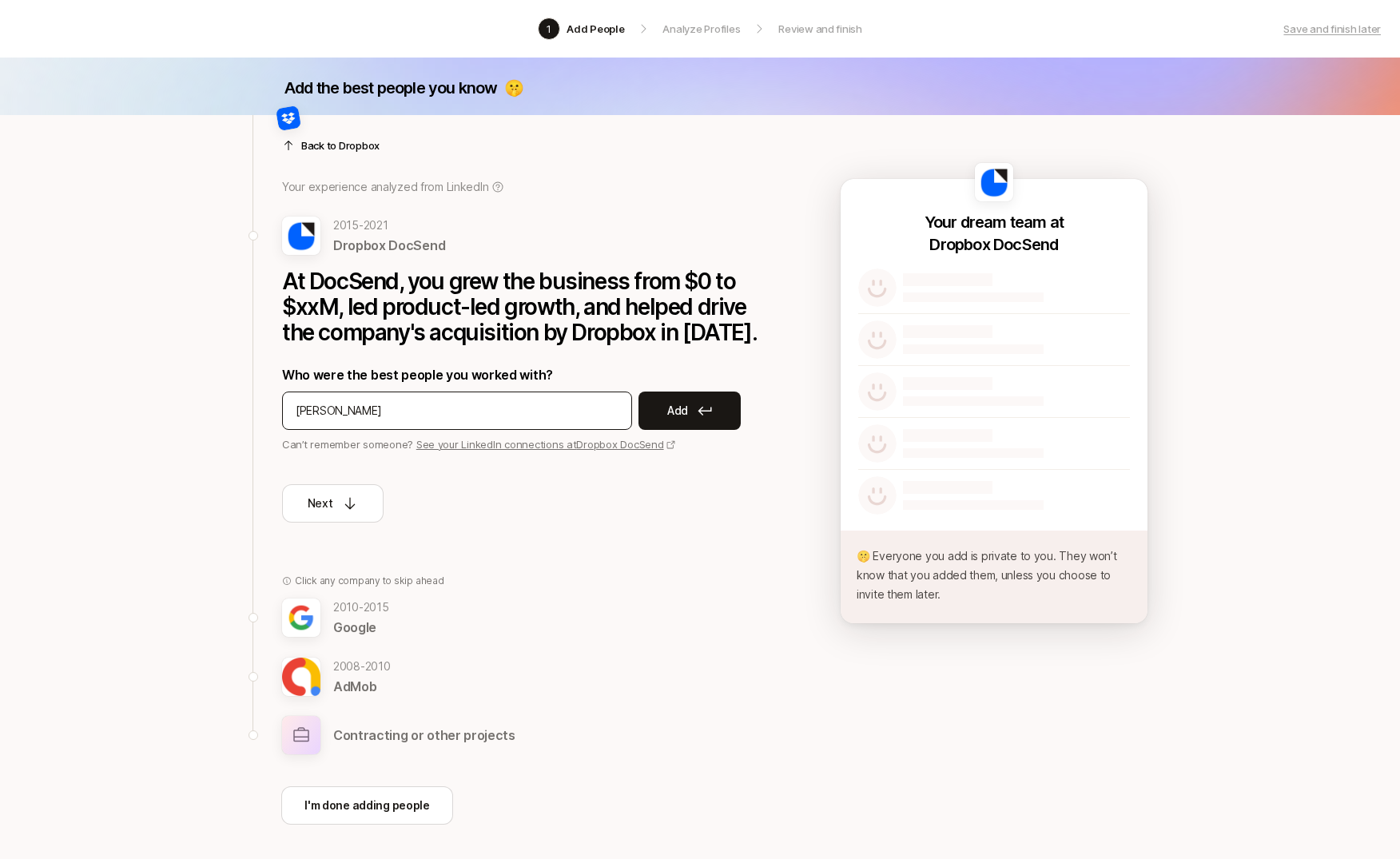
type input "[PERSON_NAME]"
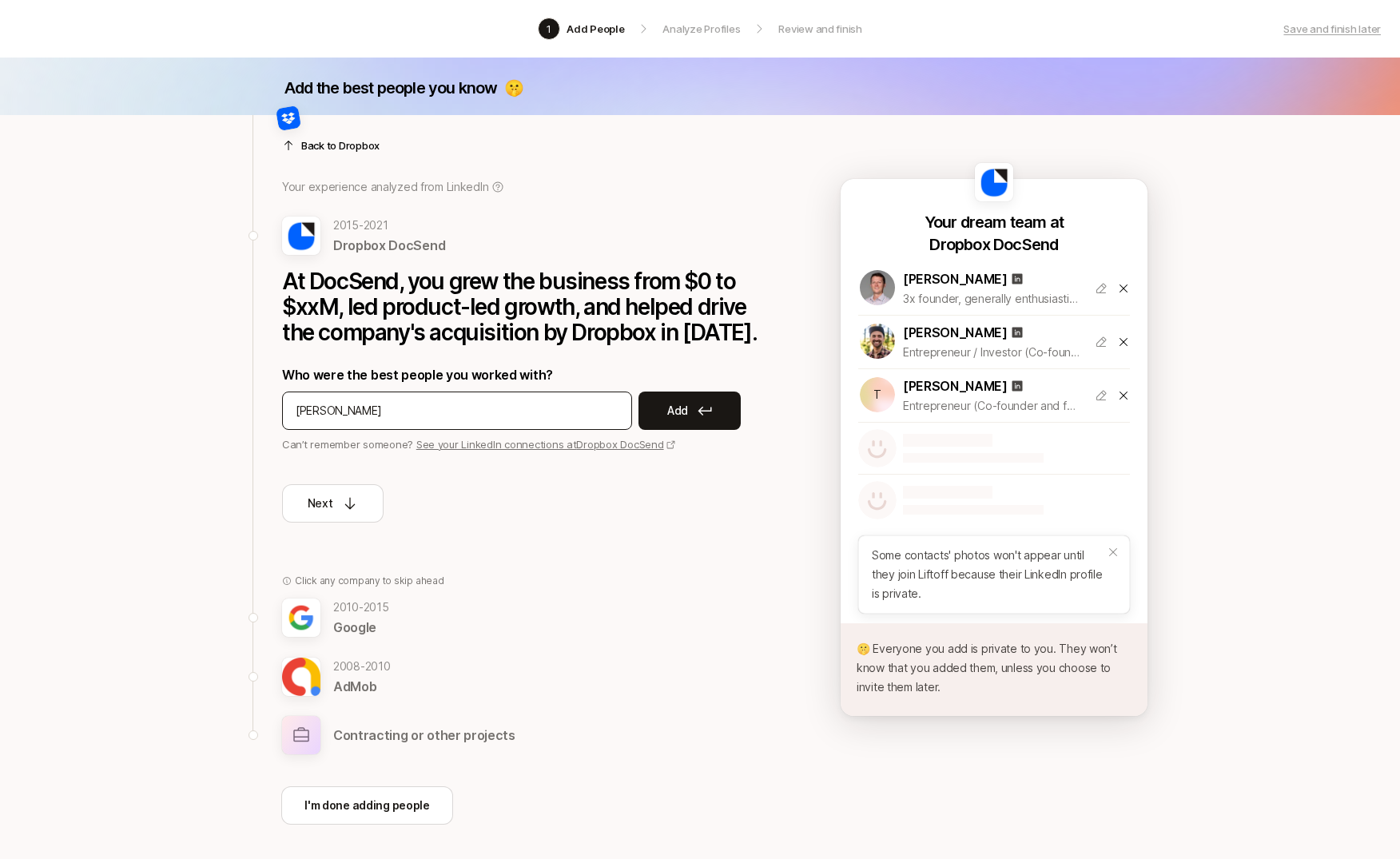
type input "[PERSON_NAME]"
type input "[PERSON_NAME] love"
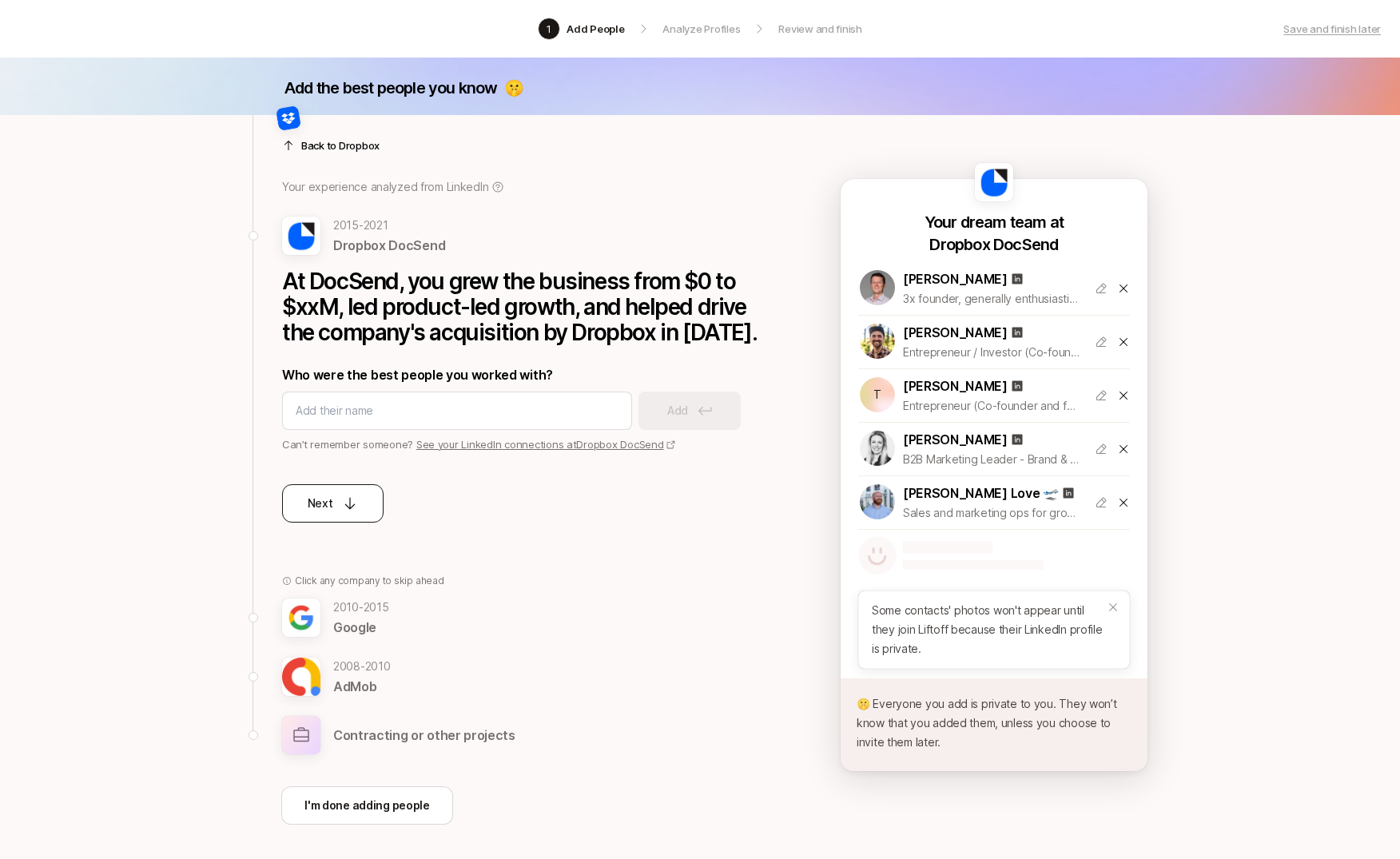
click at [324, 513] on button "Next" at bounding box center [332, 503] width 101 height 38
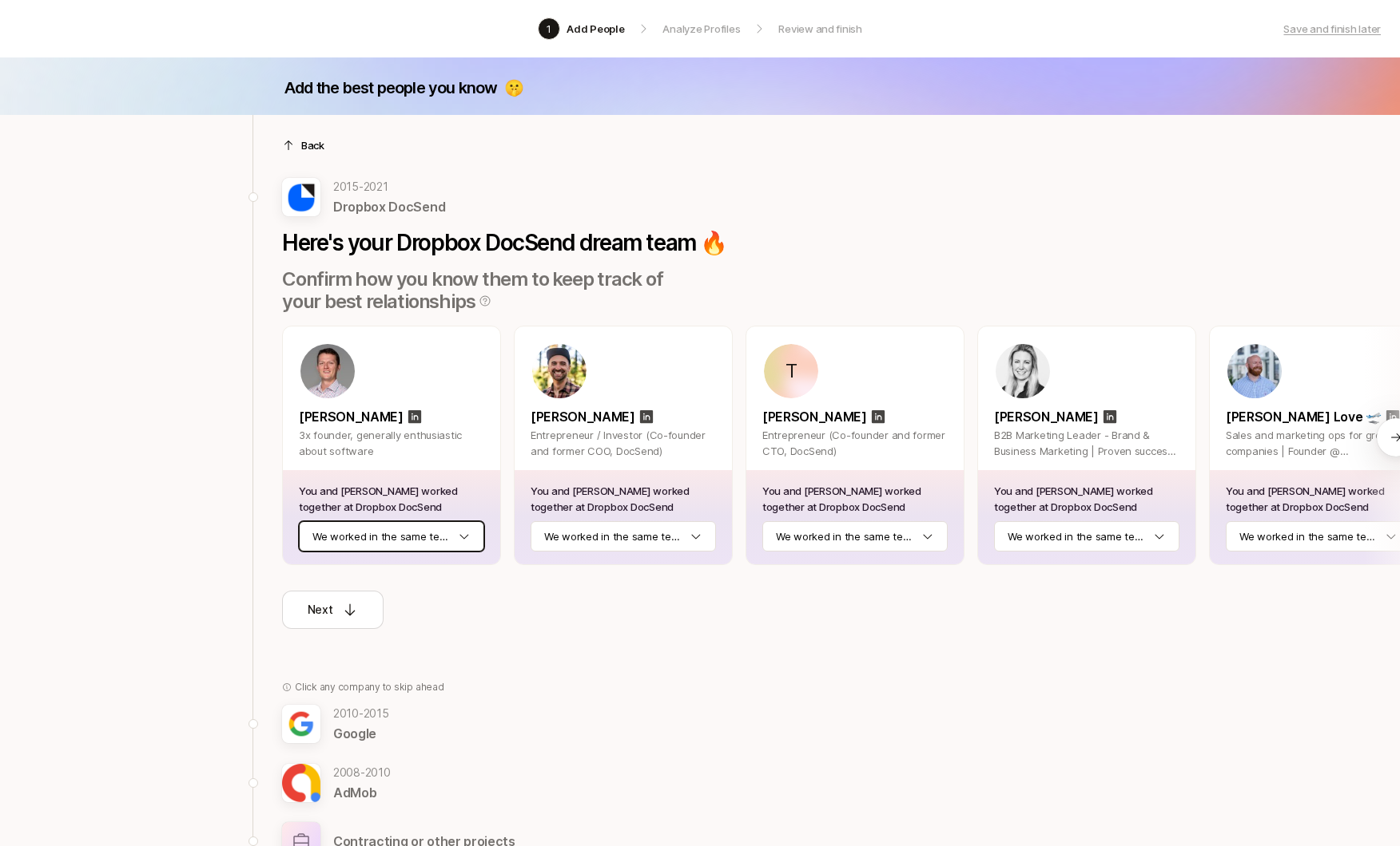
click at [421, 531] on html "1 Add People Analyze Profiles Review and finish Save and finish later Add the b…" at bounding box center [700, 423] width 1400 height 846
click at [618, 637] on html "1 Add People Analyze Profiles Review and finish Save and finish later Add the b…" at bounding box center [700, 423] width 1400 height 846
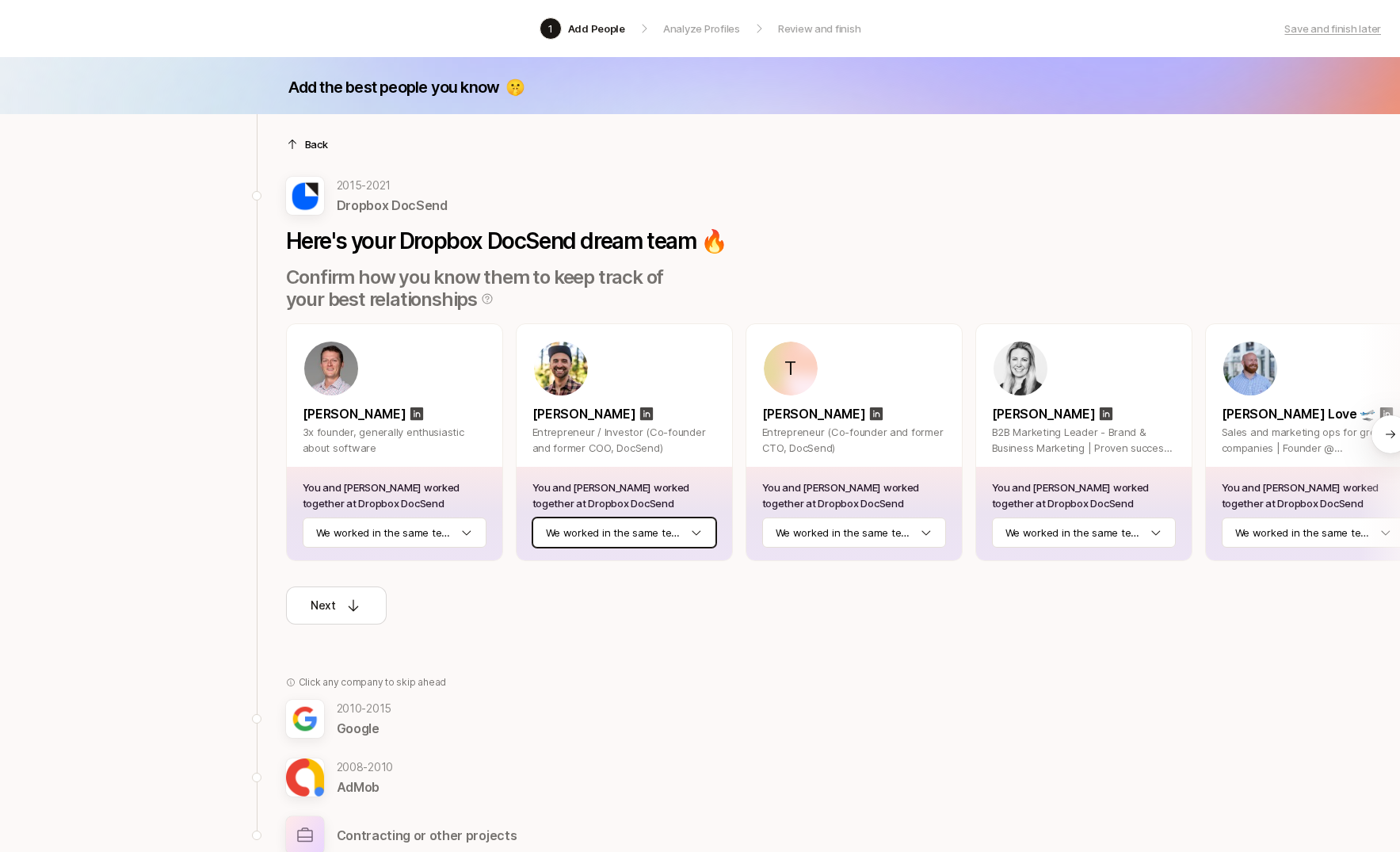
click at [629, 538] on html "1 Add People Analyze Profiles Review and finish Save and finish later Add the b…" at bounding box center [700, 426] width 1400 height 852
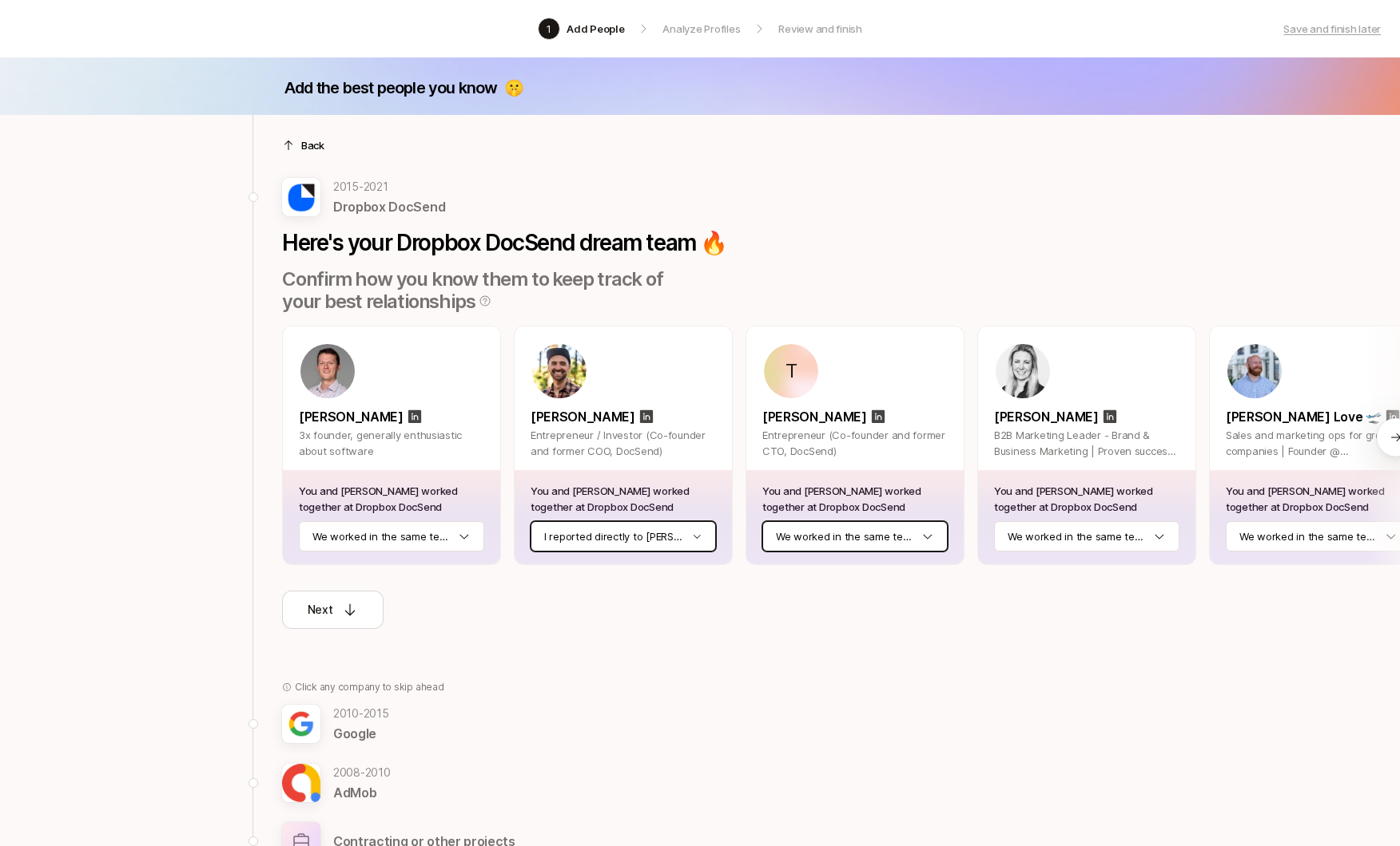
scroll to position [0, 40]
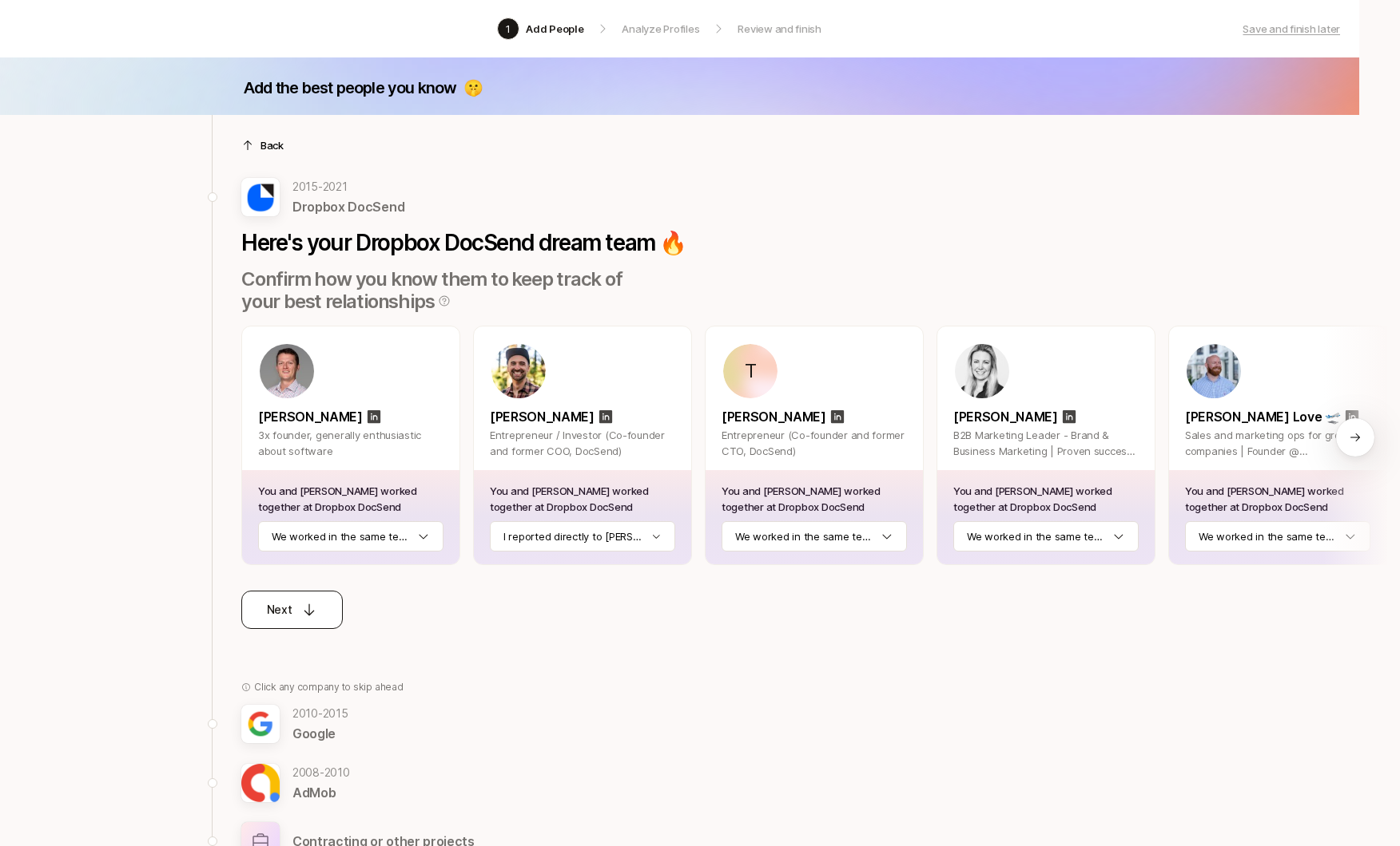
click at [291, 605] on div "Next" at bounding box center [292, 610] width 51 height 19
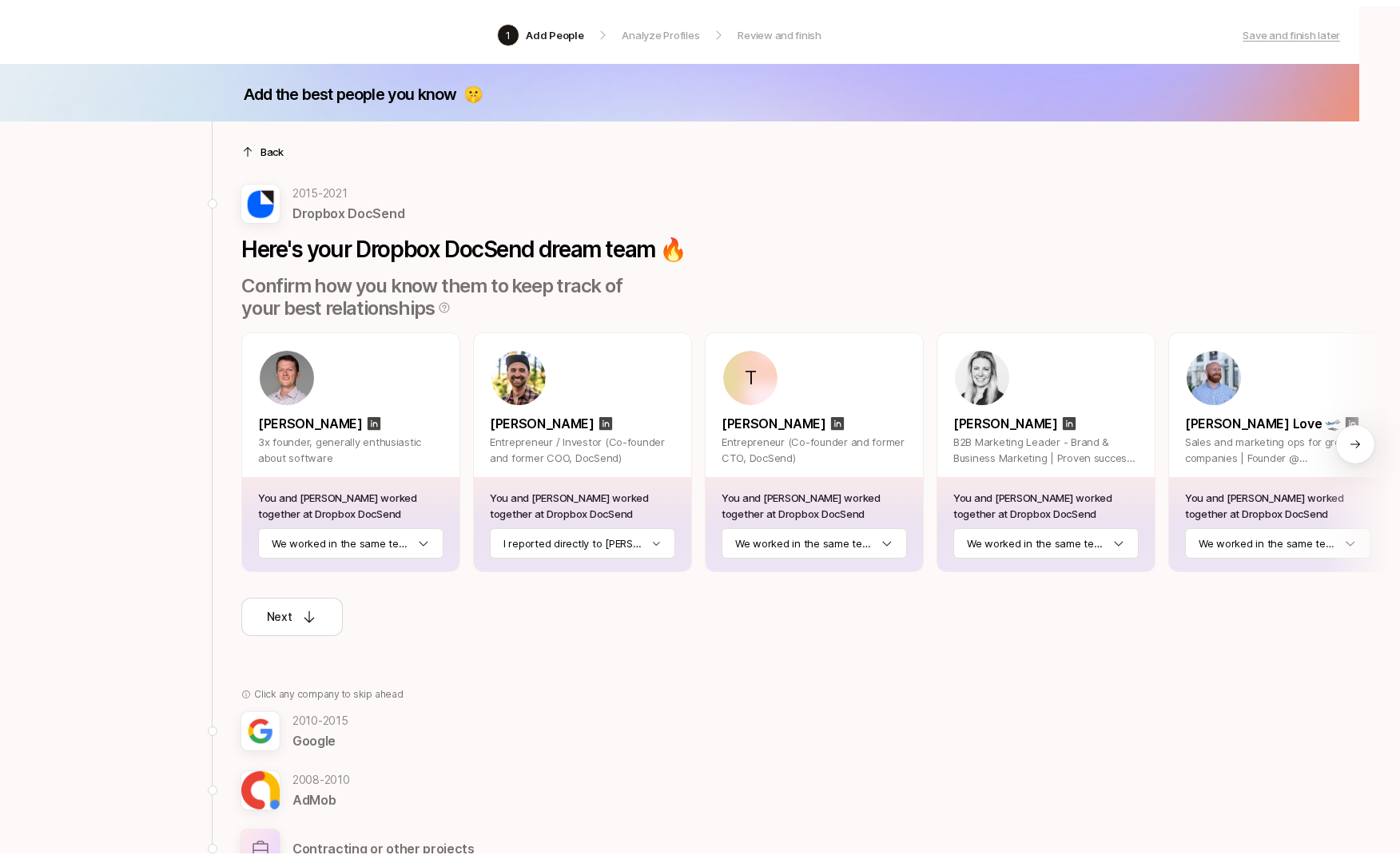
scroll to position [0, 0]
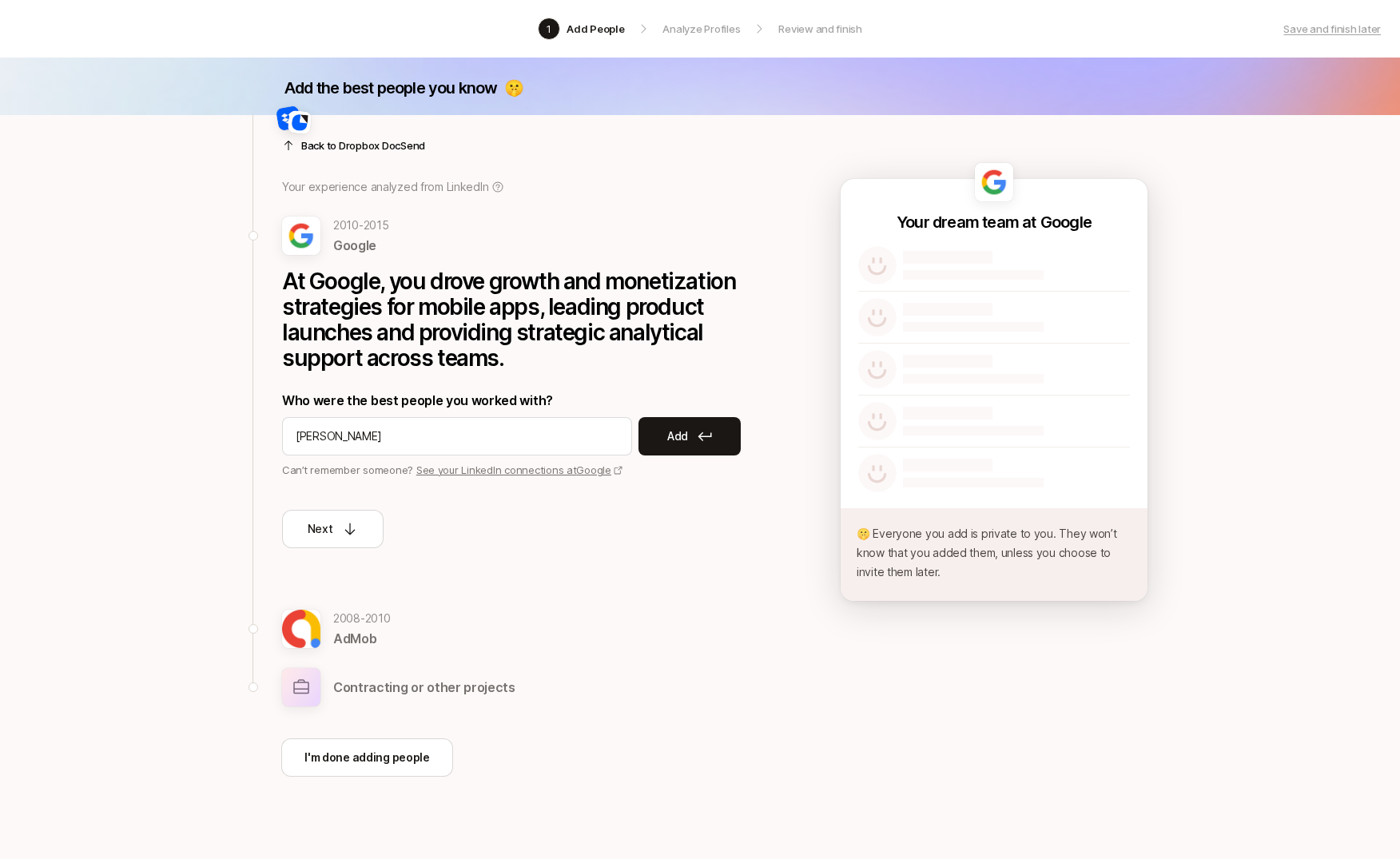
type input "[PERSON_NAME]"
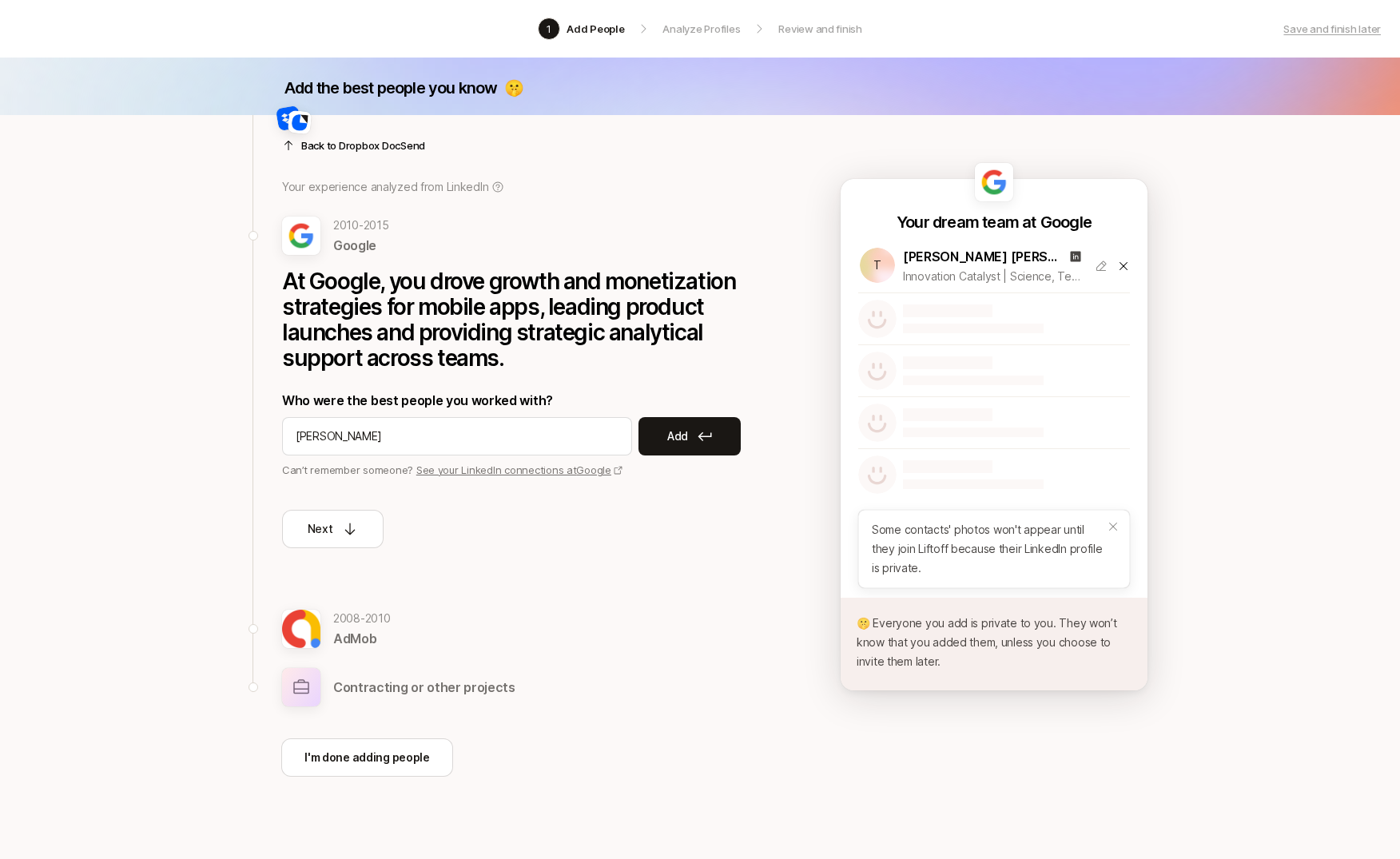
type input "[PERSON_NAME]"
click at [1095, 270] on icon at bounding box center [1101, 266] width 13 height 13
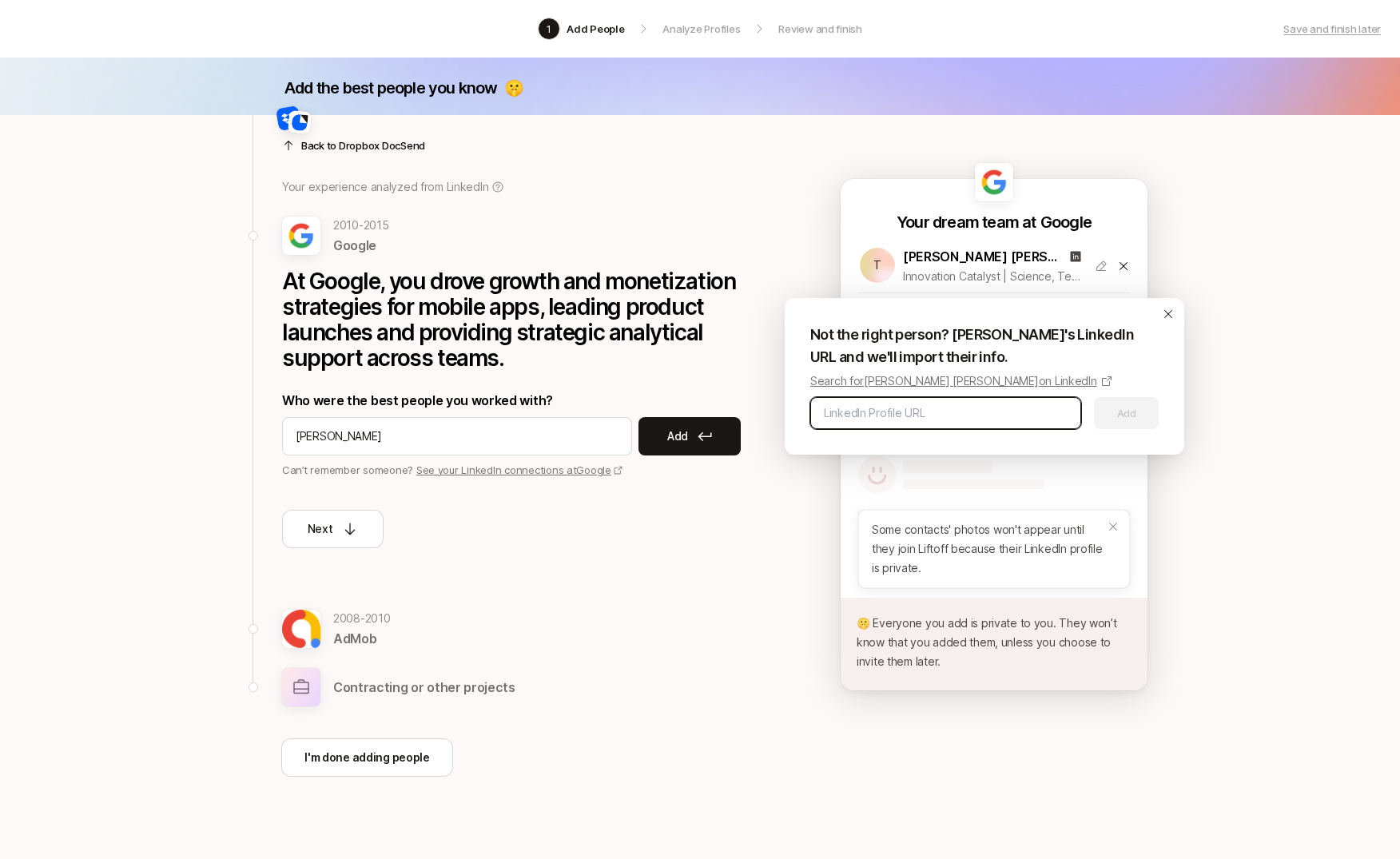
paste input "[URL][DOMAIN_NAME]"
type input "[URL][DOMAIN_NAME]"
click at [1136, 411] on button "Add" at bounding box center [1126, 413] width 65 height 32
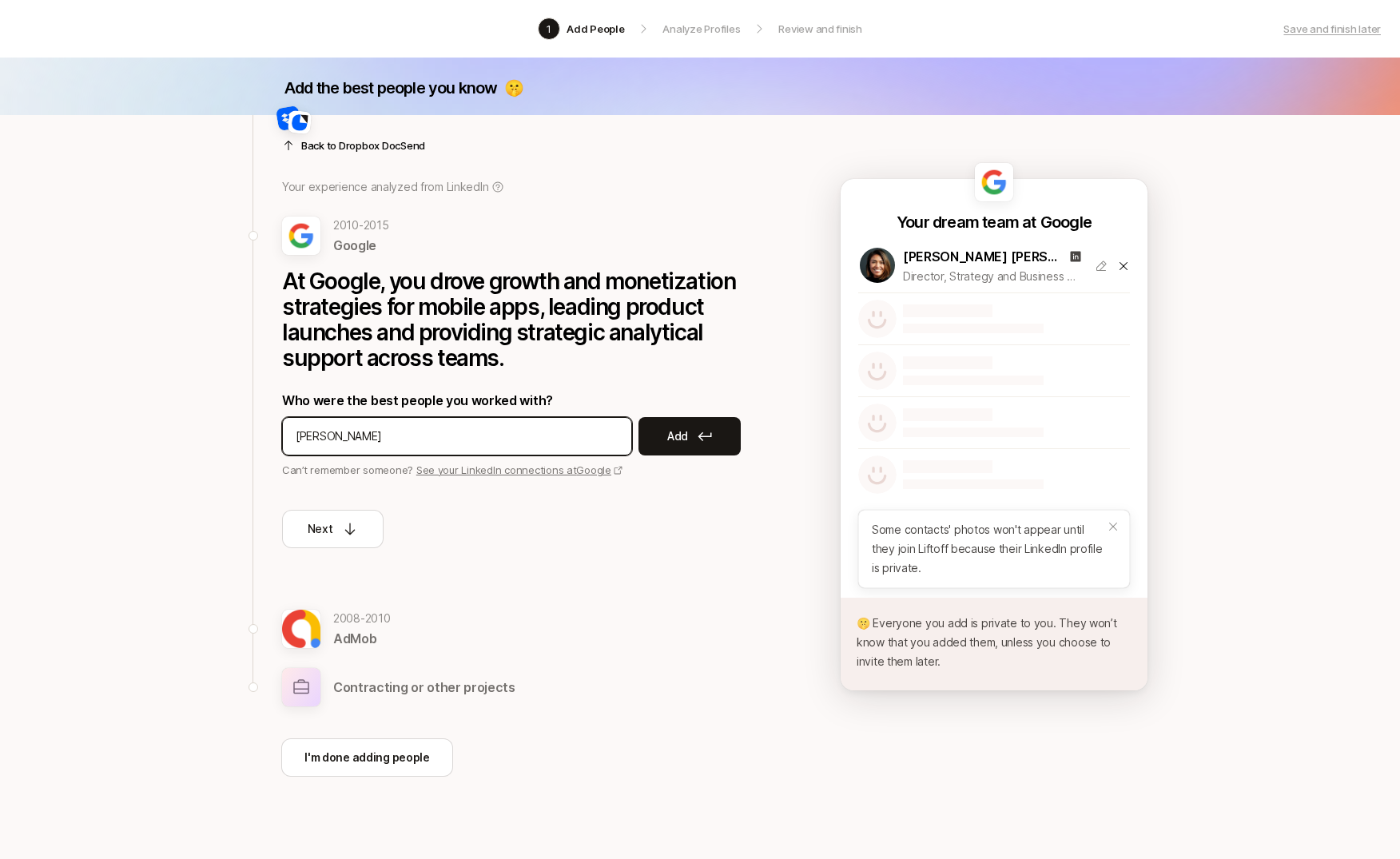
click at [407, 430] on input "[PERSON_NAME]" at bounding box center [456, 436] width 323 height 19
type input "[PERSON_NAME]"
click at [681, 444] on p "Add" at bounding box center [677, 436] width 21 height 19
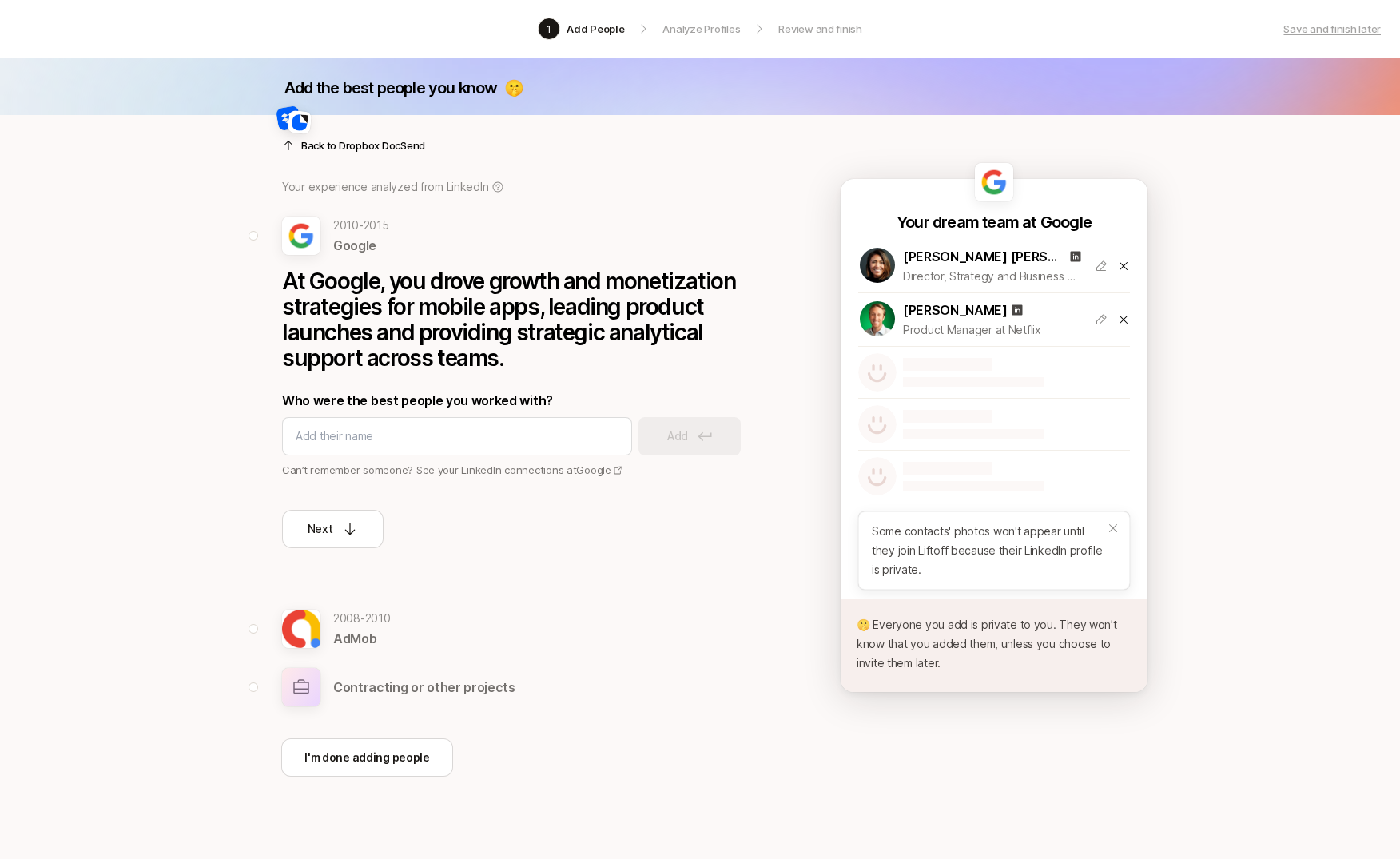
click at [177, 406] on div "Add the best people you know 🤫 Back to Dropbox DocSend Your experience analyzed…" at bounding box center [700, 468] width 1400 height 822
click at [357, 432] on input at bounding box center [456, 436] width 323 height 19
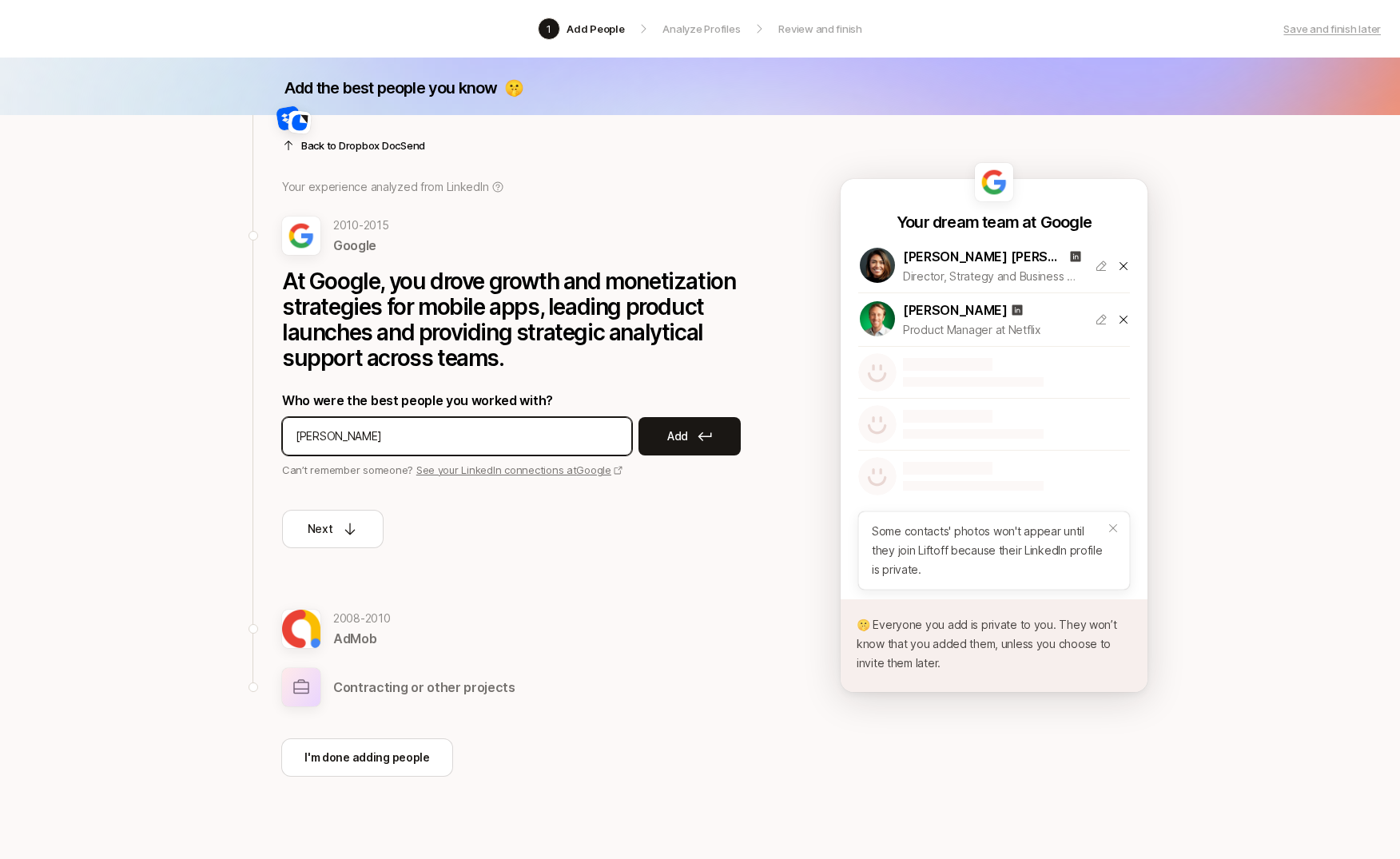
type input "[PERSON_NAME]"
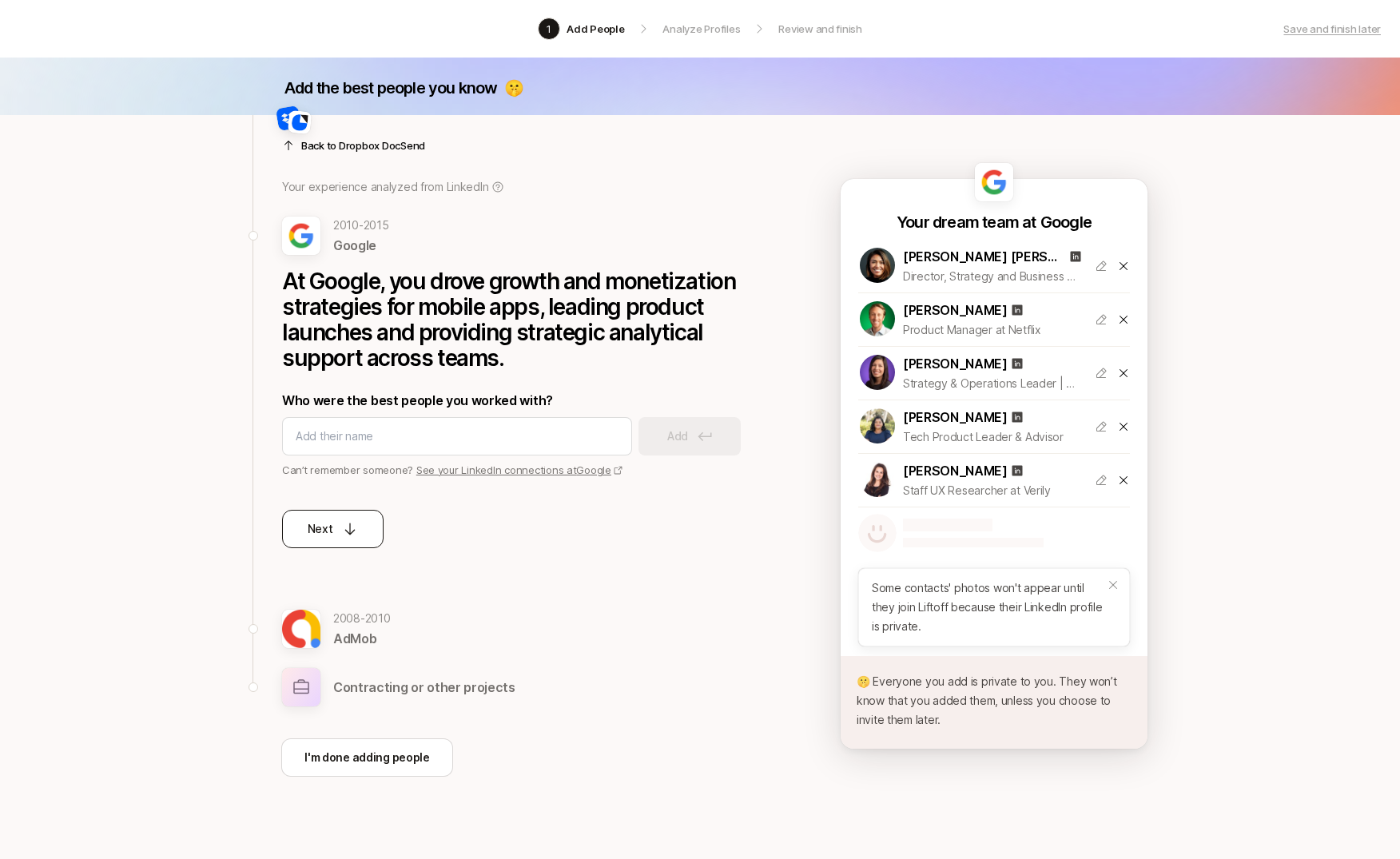
click at [358, 522] on button "Next" at bounding box center [332, 529] width 101 height 38
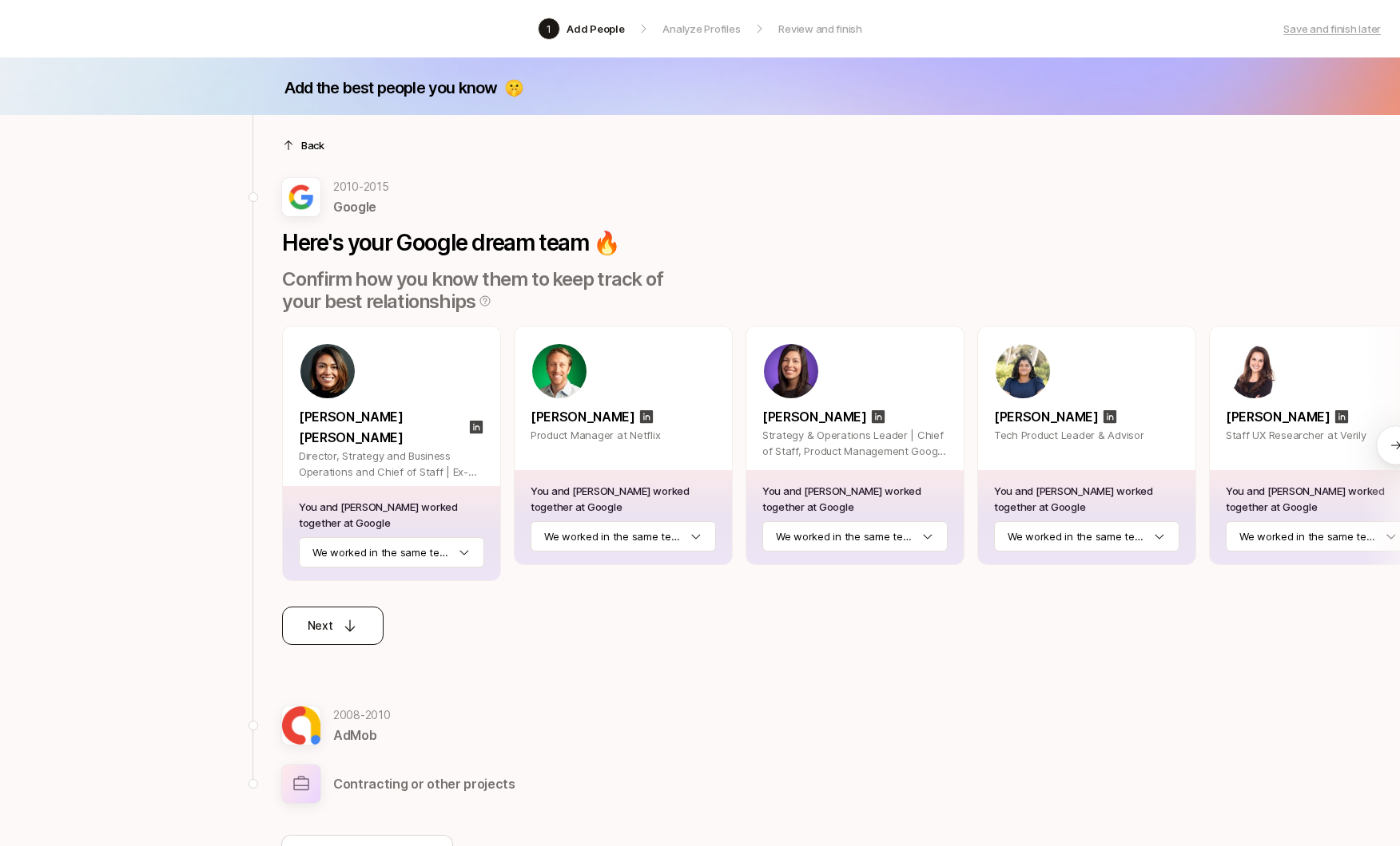
click at [332, 616] on div "Next" at bounding box center [333, 626] width 51 height 19
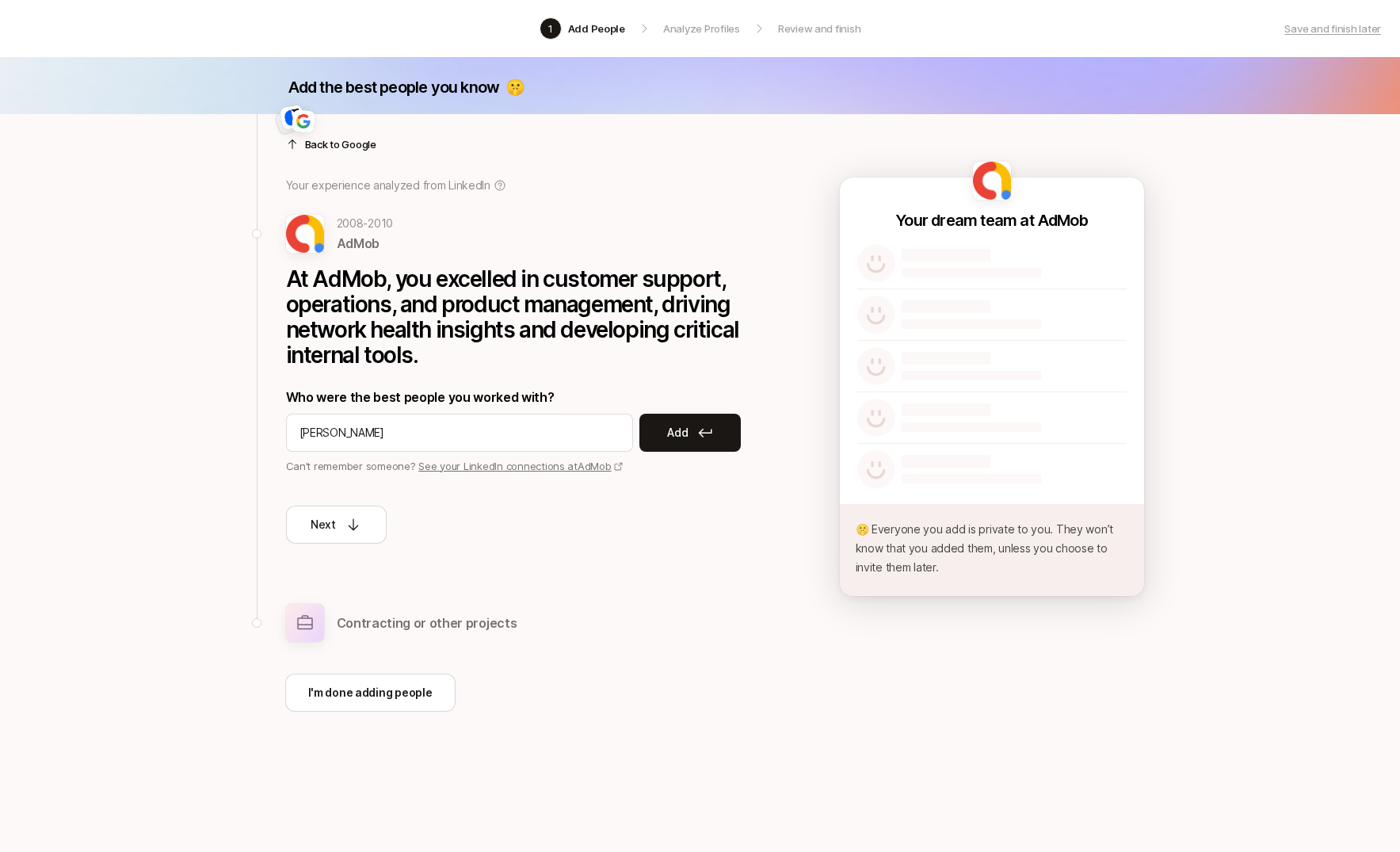
type input "[PERSON_NAME]"
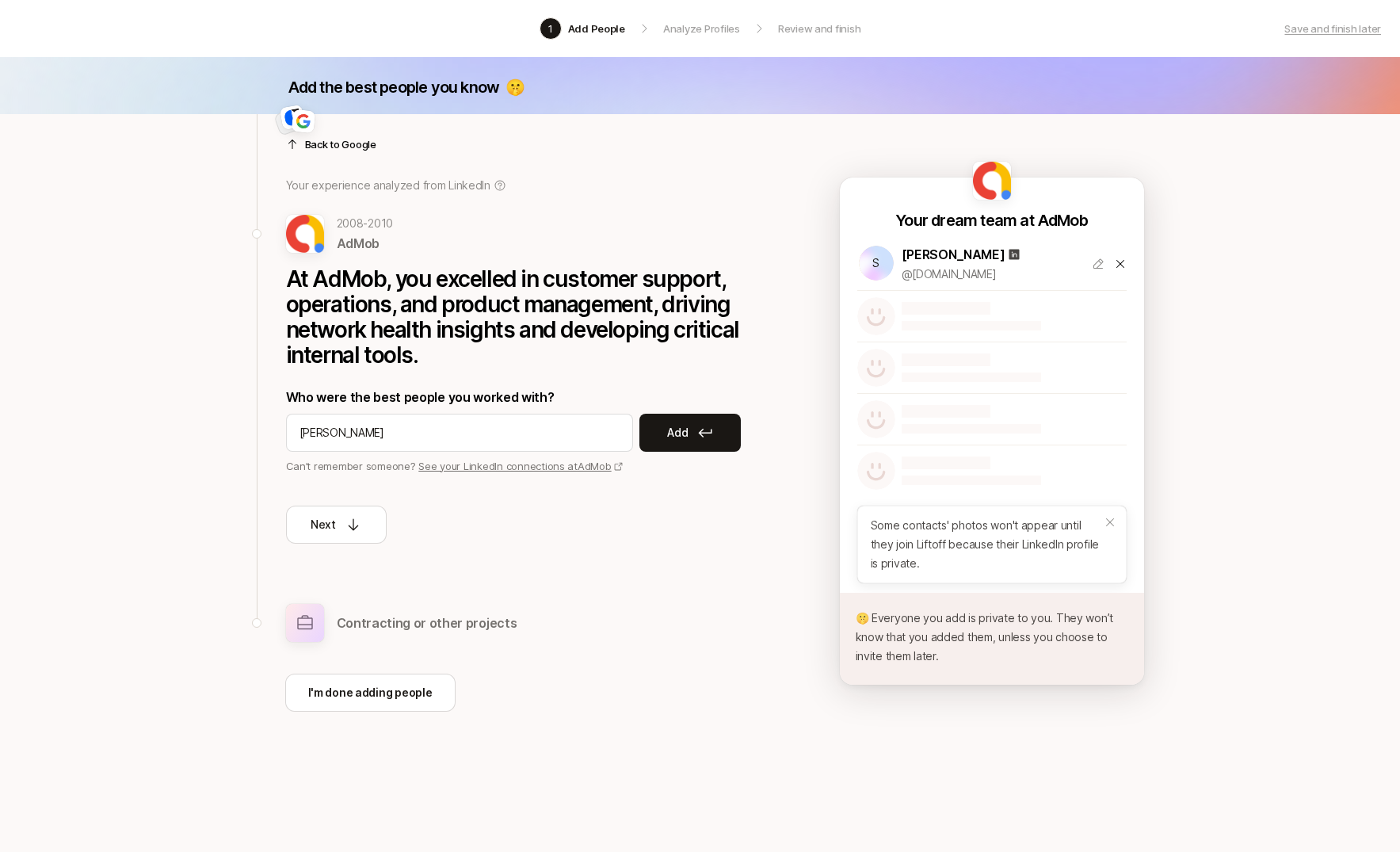
type input "[PERSON_NAME]"
click at [367, 427] on input "[PERSON_NAME]" at bounding box center [459, 433] width 320 height 19
click at [468, 427] on input "[PERSON_NAME]" at bounding box center [459, 433] width 320 height 19
click at [442, 434] on input "[PERSON_NAME]" at bounding box center [459, 433] width 320 height 19
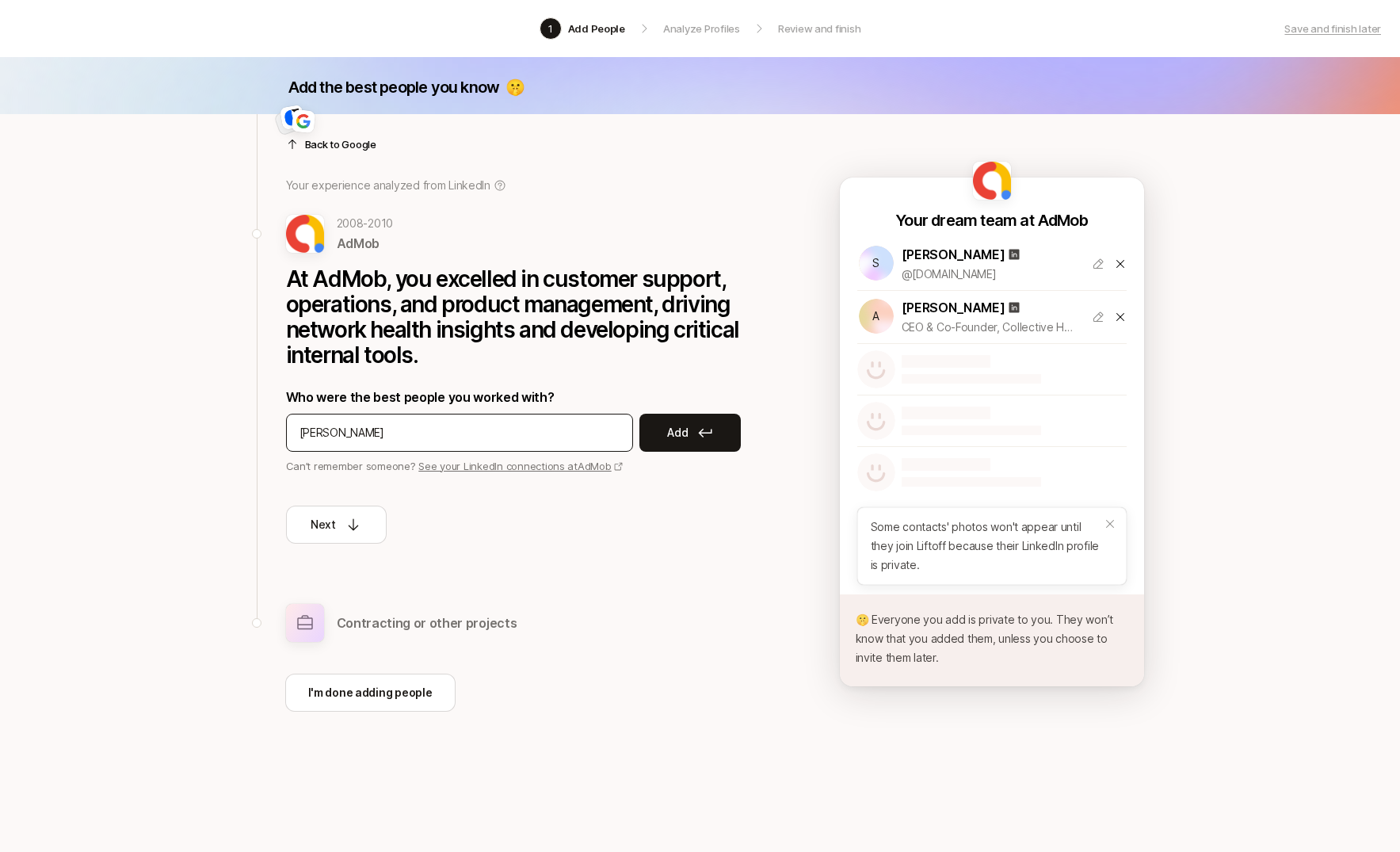
click at [442, 434] on input "[PERSON_NAME]" at bounding box center [459, 433] width 320 height 19
type input "[PERSON_NAME]"
click at [706, 439] on button "Add" at bounding box center [690, 432] width 101 height 38
type input "[PERSON_NAME]"
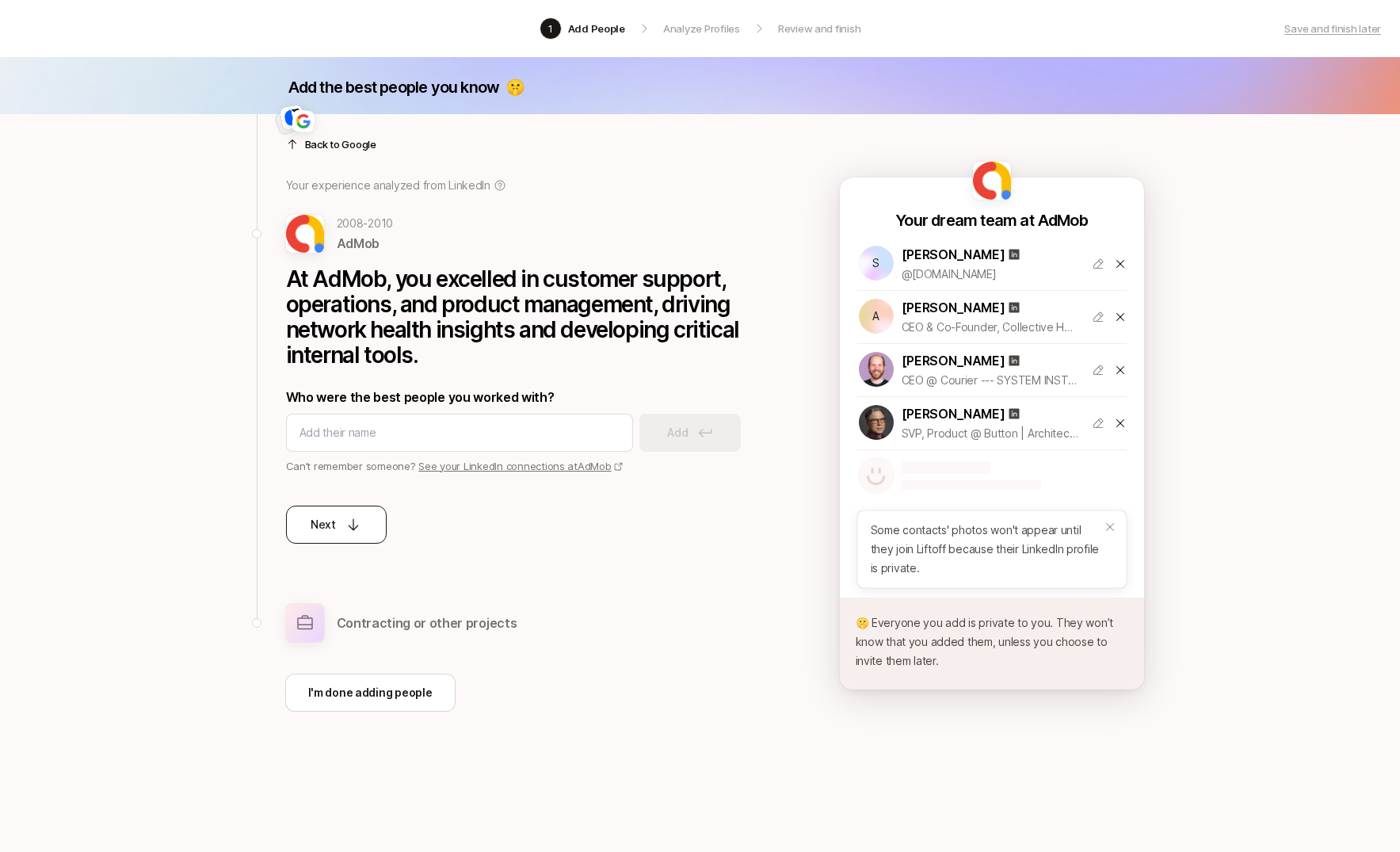
click at [321, 524] on p "Next" at bounding box center [324, 525] width 26 height 19
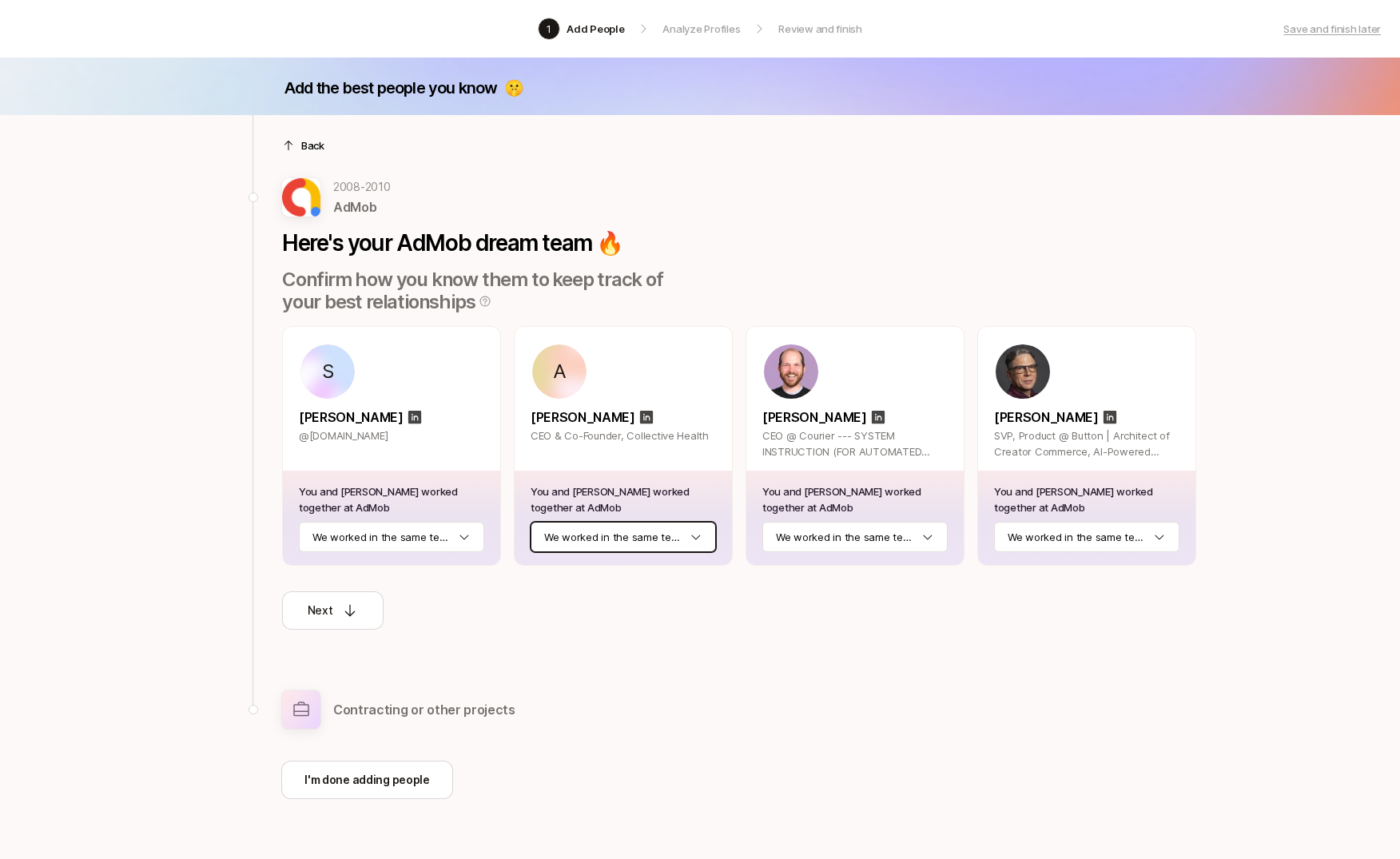
click at [612, 545] on html "1 Add People Analyze Profiles Review and finish Save and finish later Add the b…" at bounding box center [700, 429] width 1400 height 859
click at [868, 532] on html "1 Add People Analyze Profiles Review and finish Save and finish later Add the b…" at bounding box center [700, 429] width 1400 height 859
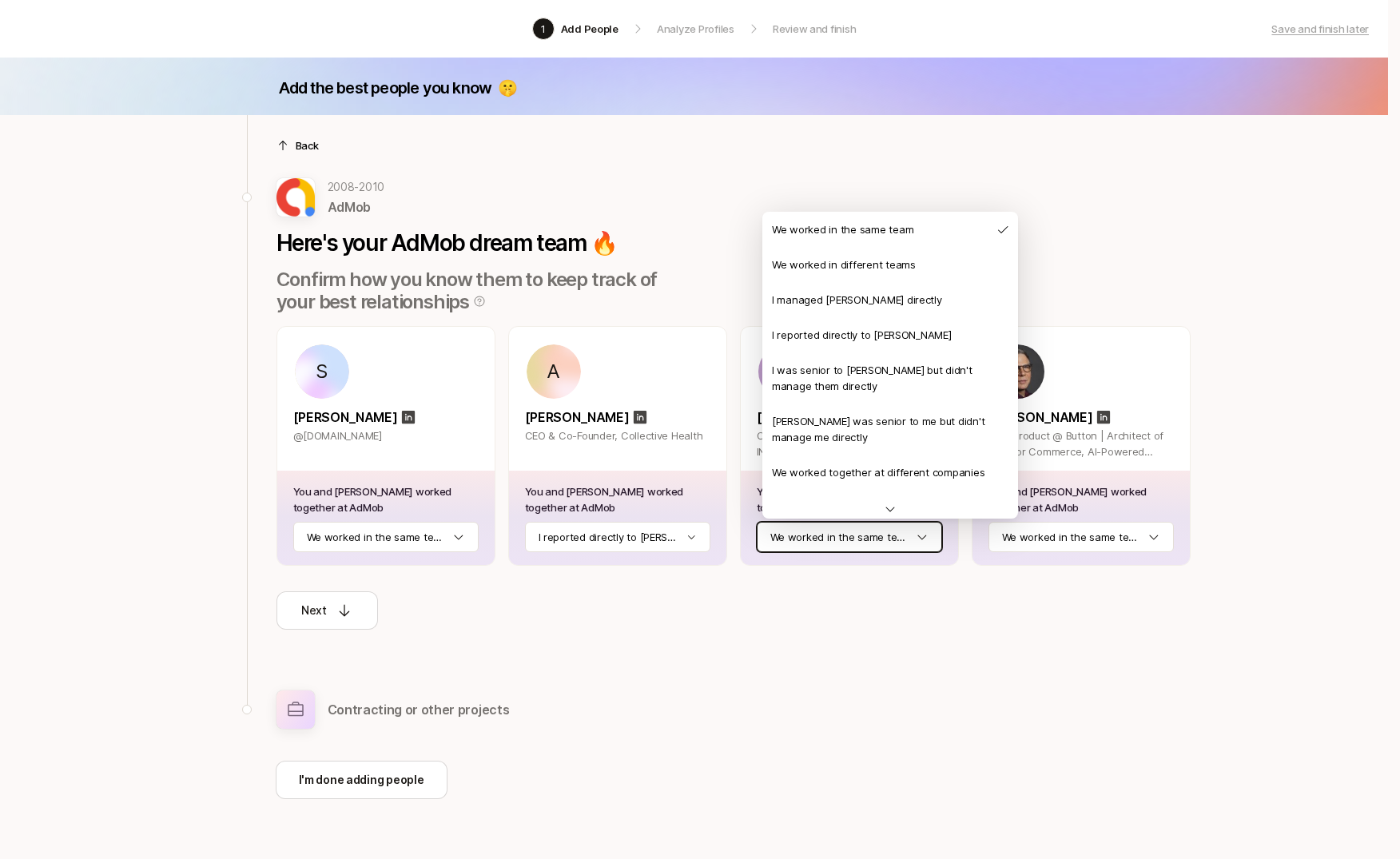
click at [1200, 247] on html "1 Add People Analyze Profiles Review and finish Save and finish later Add the b…" at bounding box center [700, 429] width 1400 height 859
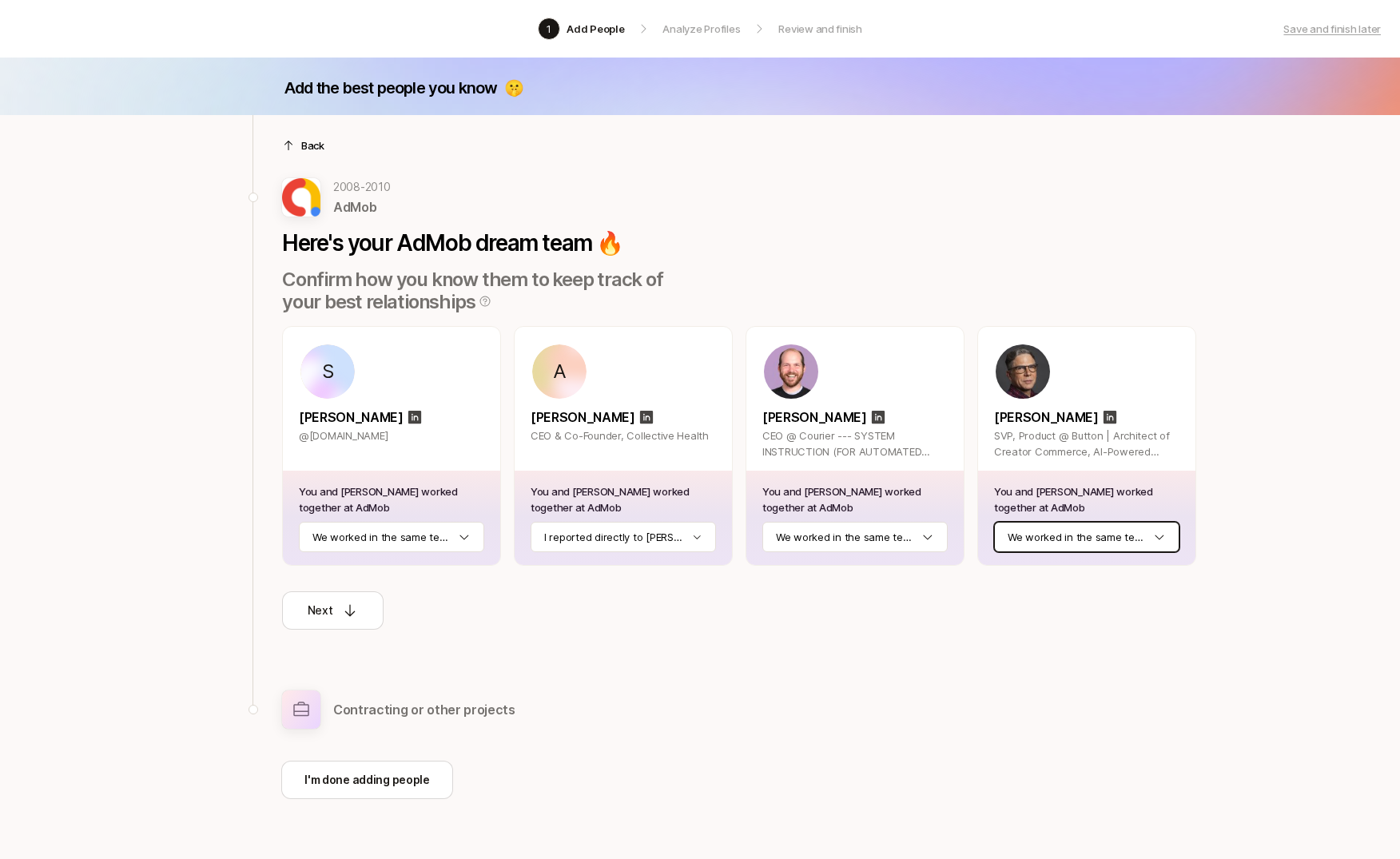
click at [1053, 529] on html "1 Add People Analyze Profiles Review and finish Save and finish later Add the b…" at bounding box center [700, 429] width 1400 height 859
click at [338, 612] on div "Next" at bounding box center [333, 610] width 51 height 19
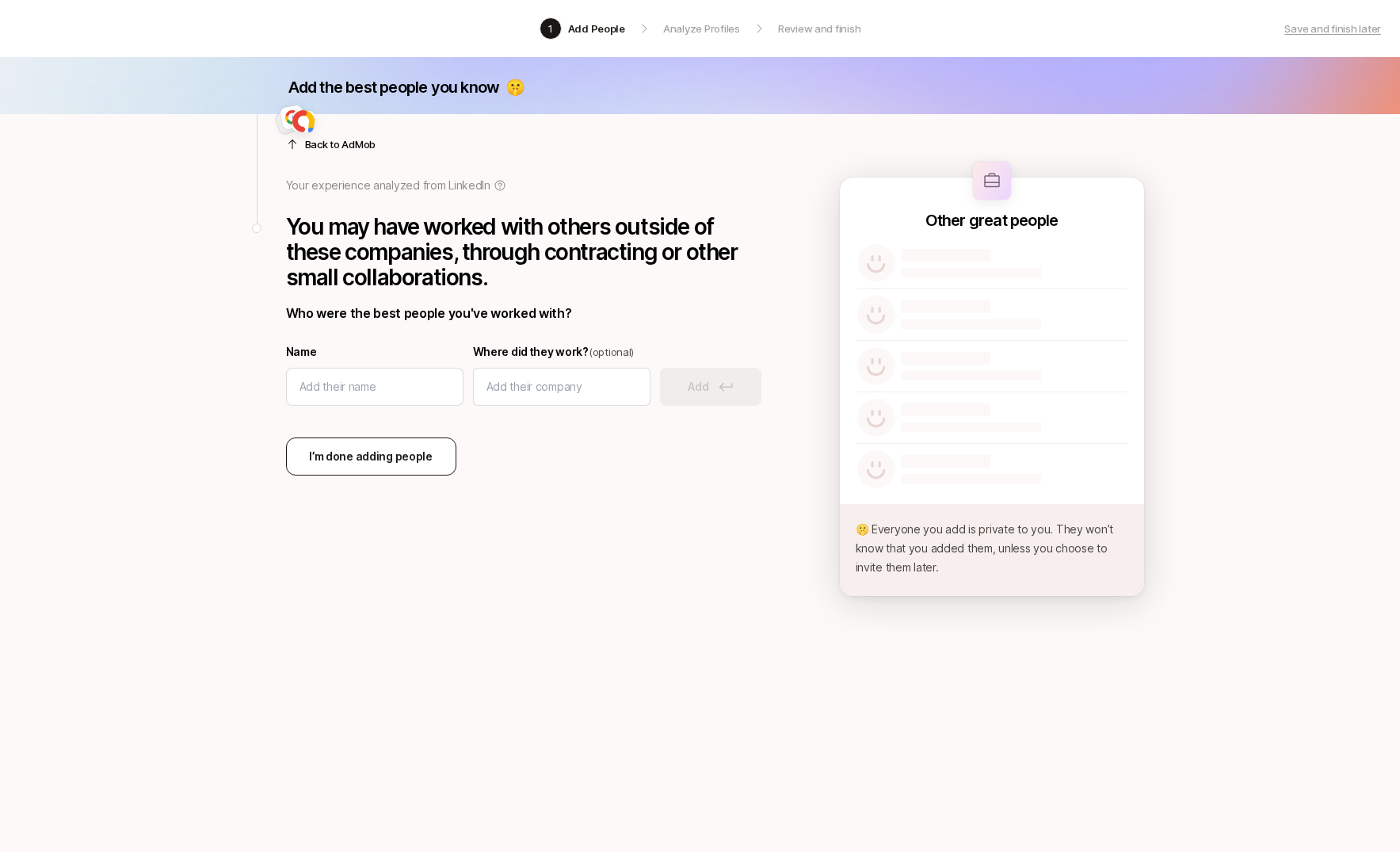
click at [359, 459] on p "I’m done adding people" at bounding box center [371, 457] width 124 height 19
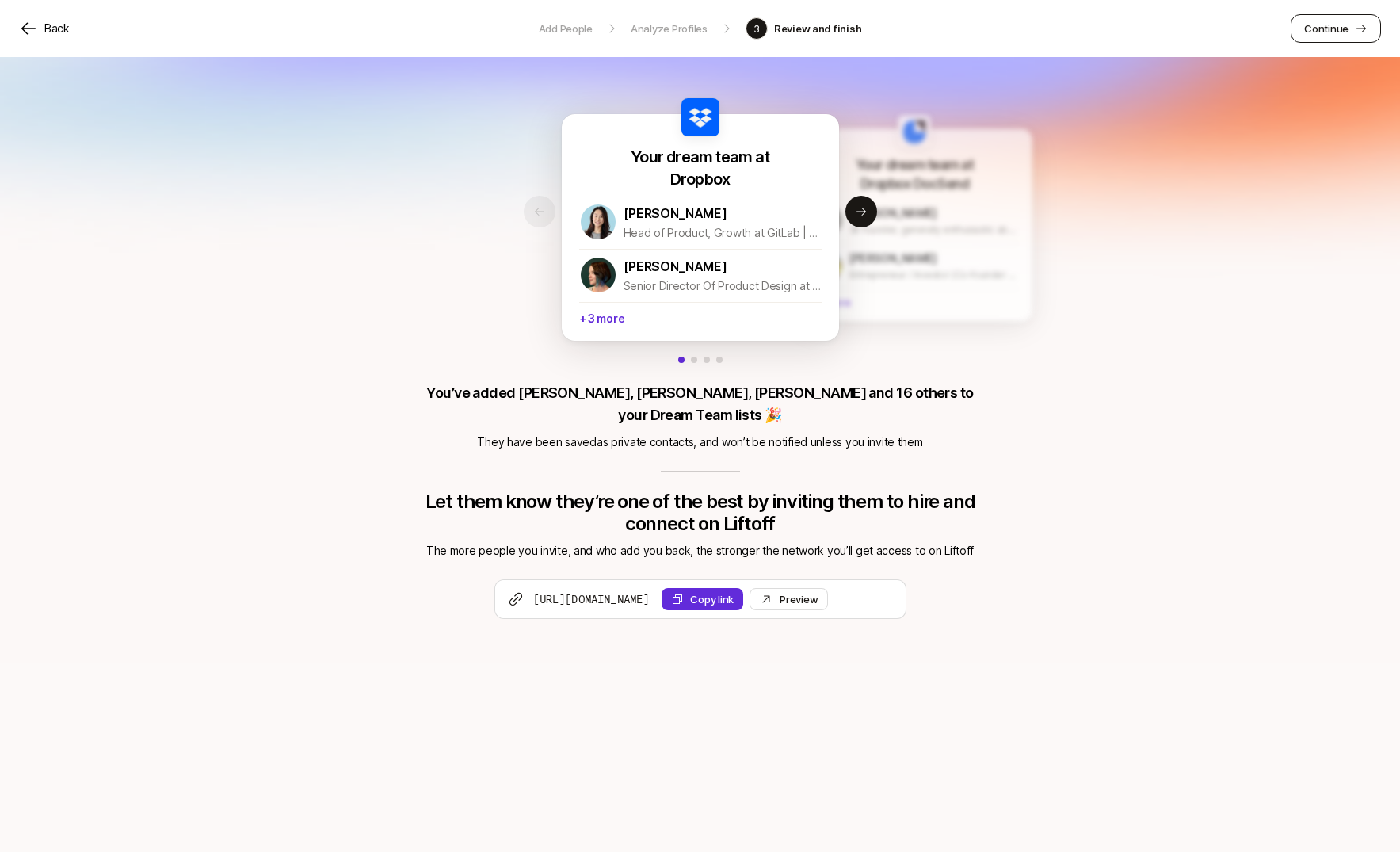
click at [1332, 34] on p "Continue" at bounding box center [1326, 29] width 44 height 16
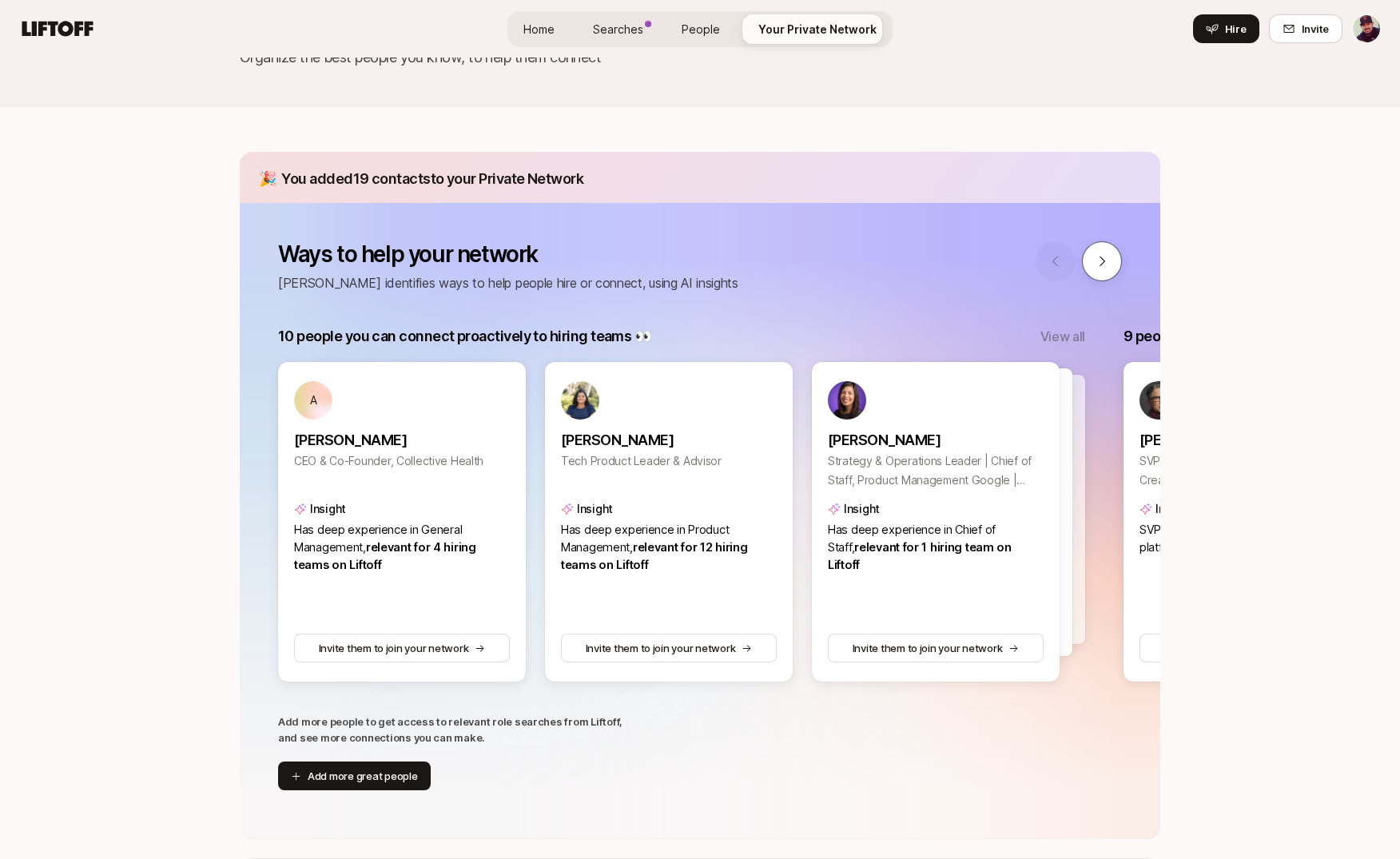
click at [1095, 260] on icon at bounding box center [1101, 262] width 15 height 15
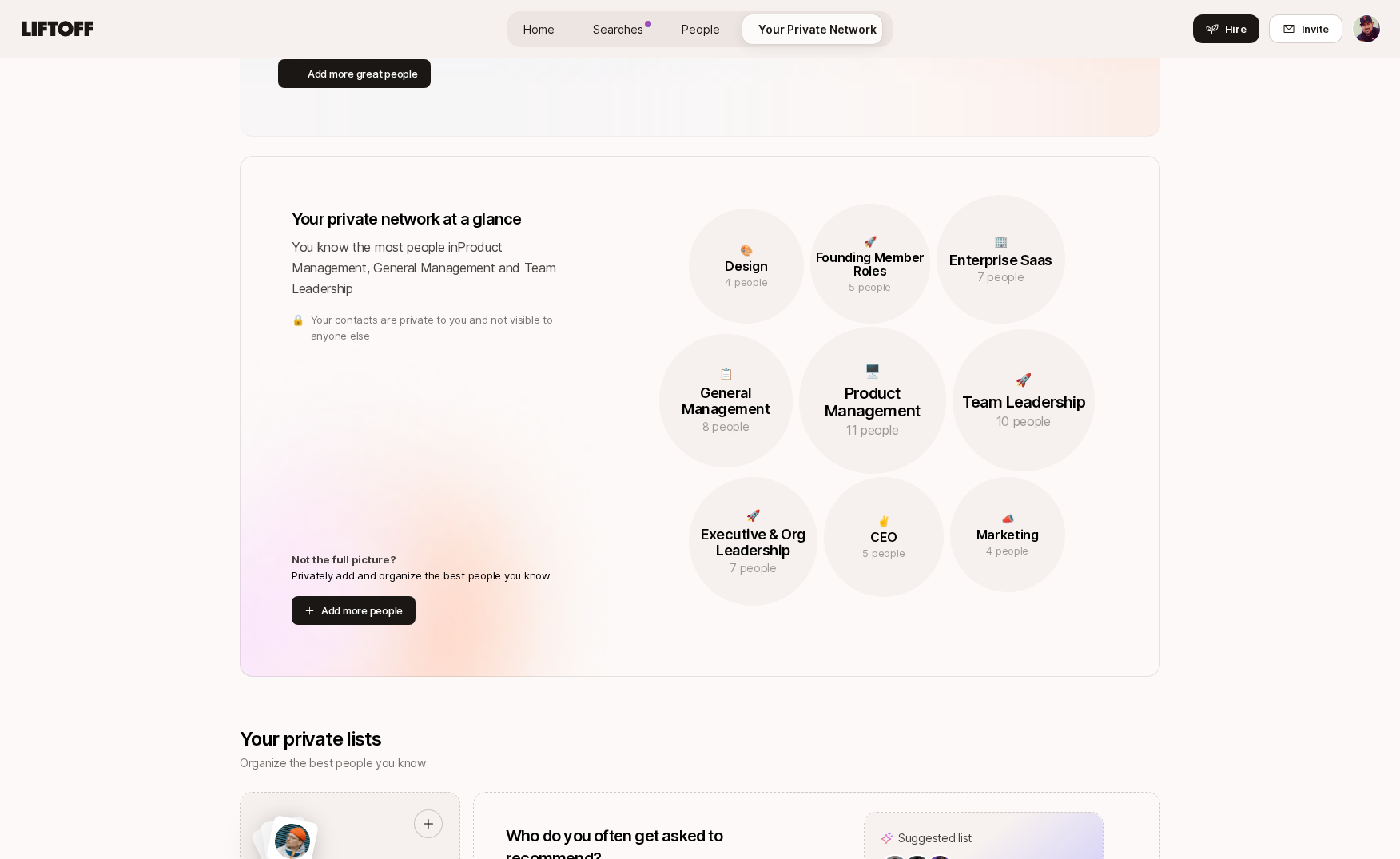
scroll to position [800, 0]
